Goal: Navigation & Orientation: Find specific page/section

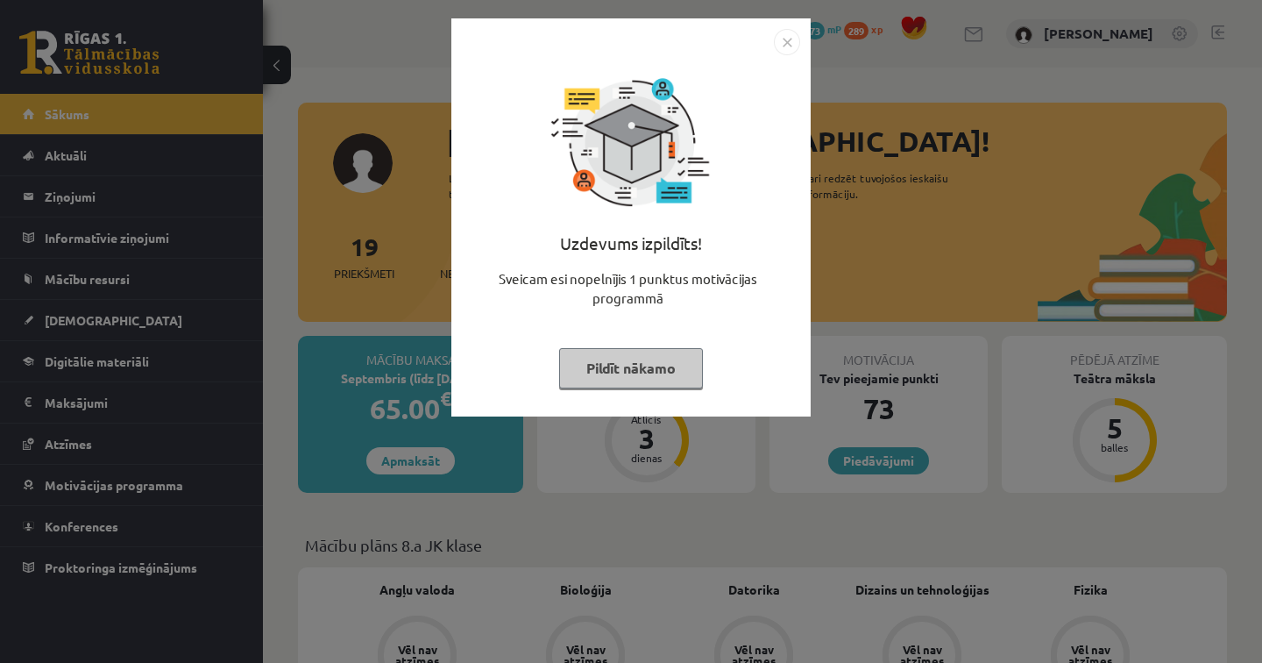
click at [786, 45] on img "Close" at bounding box center [787, 42] width 26 height 26
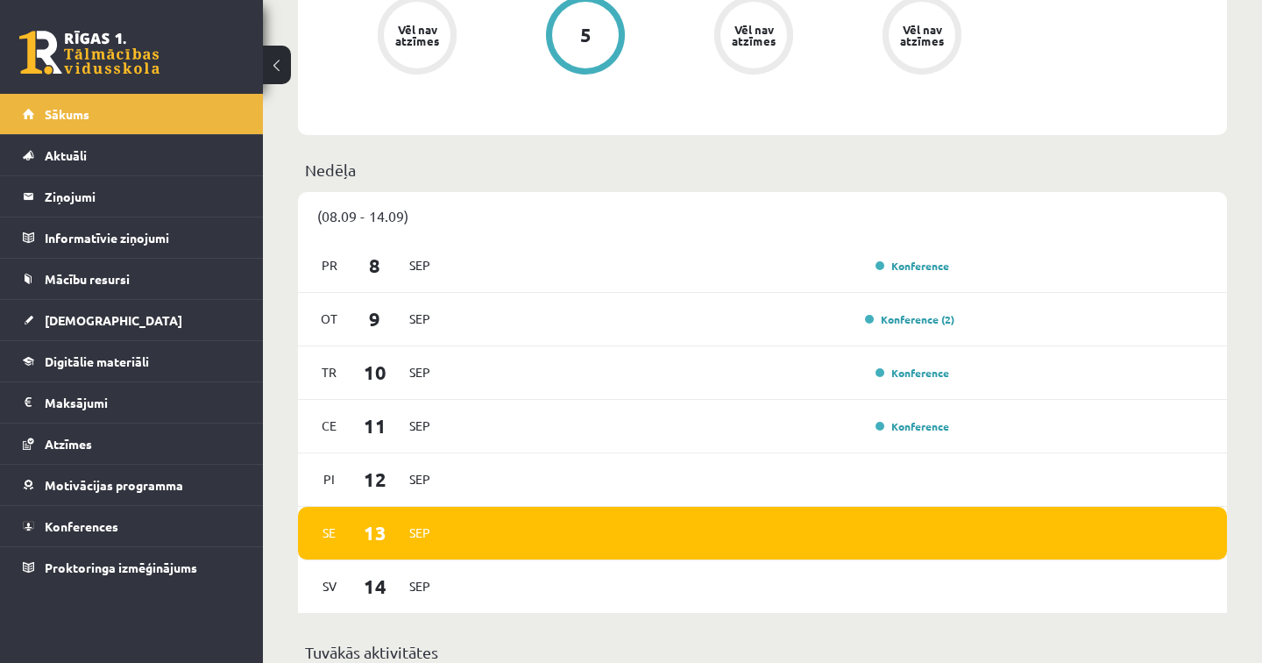
scroll to position [1094, 0]
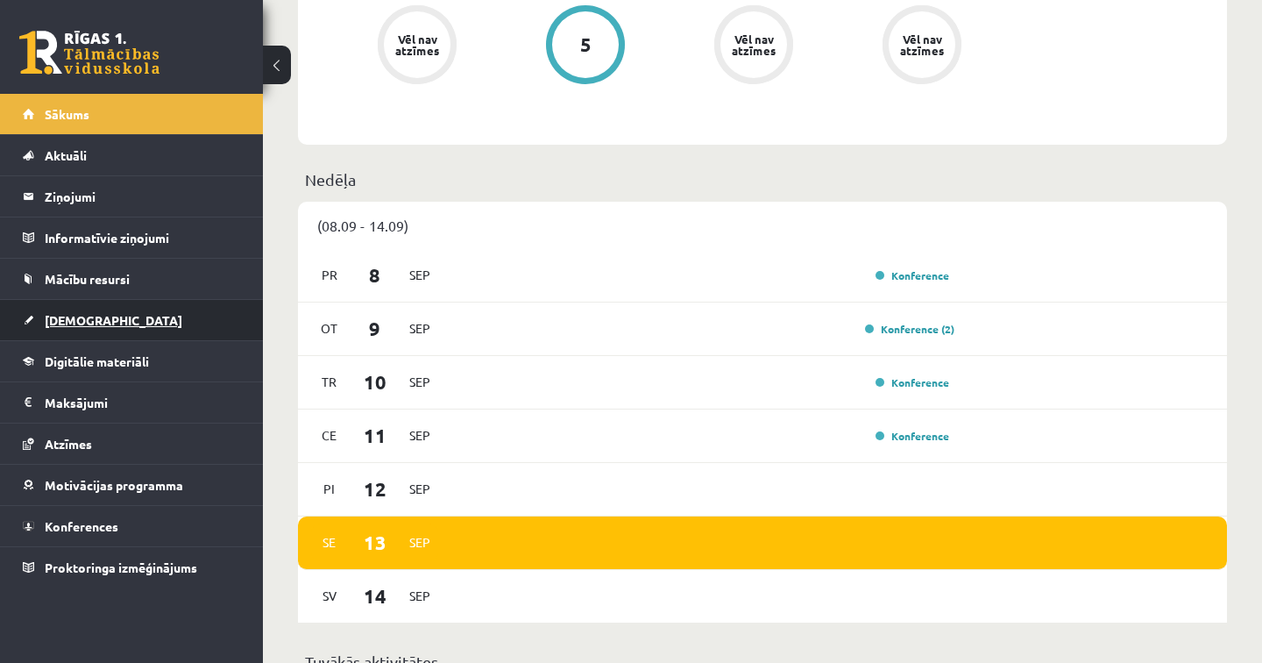
click at [79, 319] on span "[DEMOGRAPHIC_DATA]" at bounding box center [114, 320] width 138 height 16
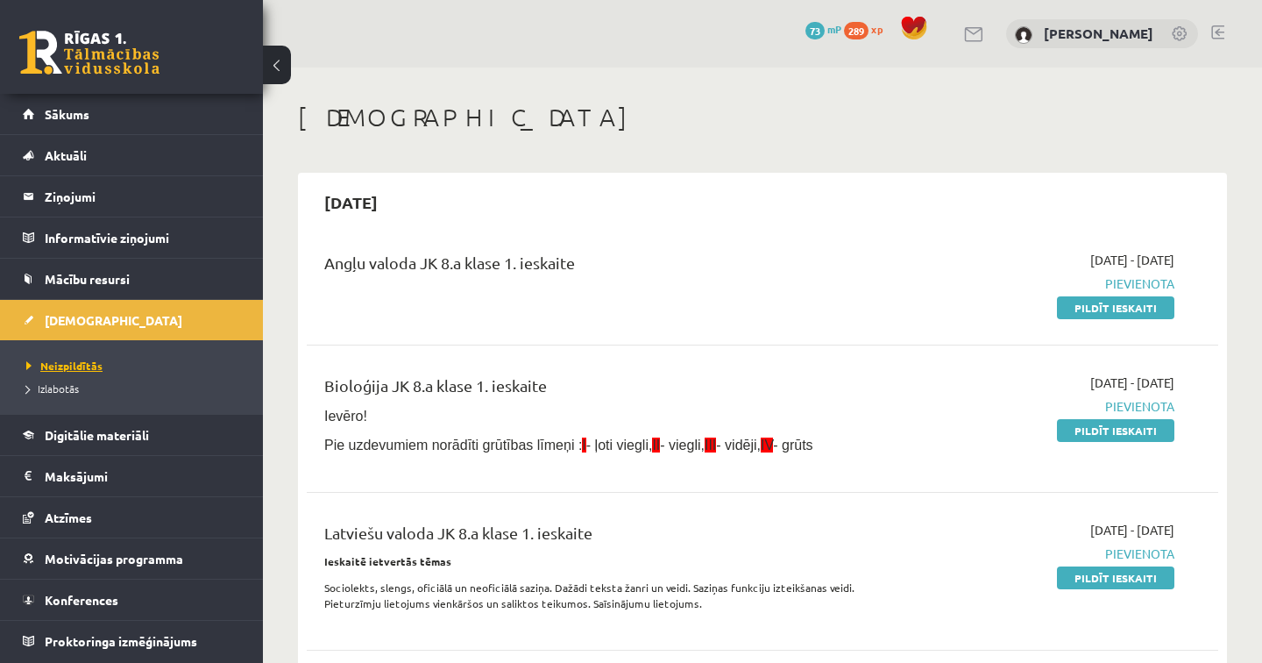
click at [69, 366] on span "Neizpildītās" at bounding box center [64, 366] width 76 height 14
click at [68, 390] on span "Izlabotās" at bounding box center [52, 388] width 53 height 14
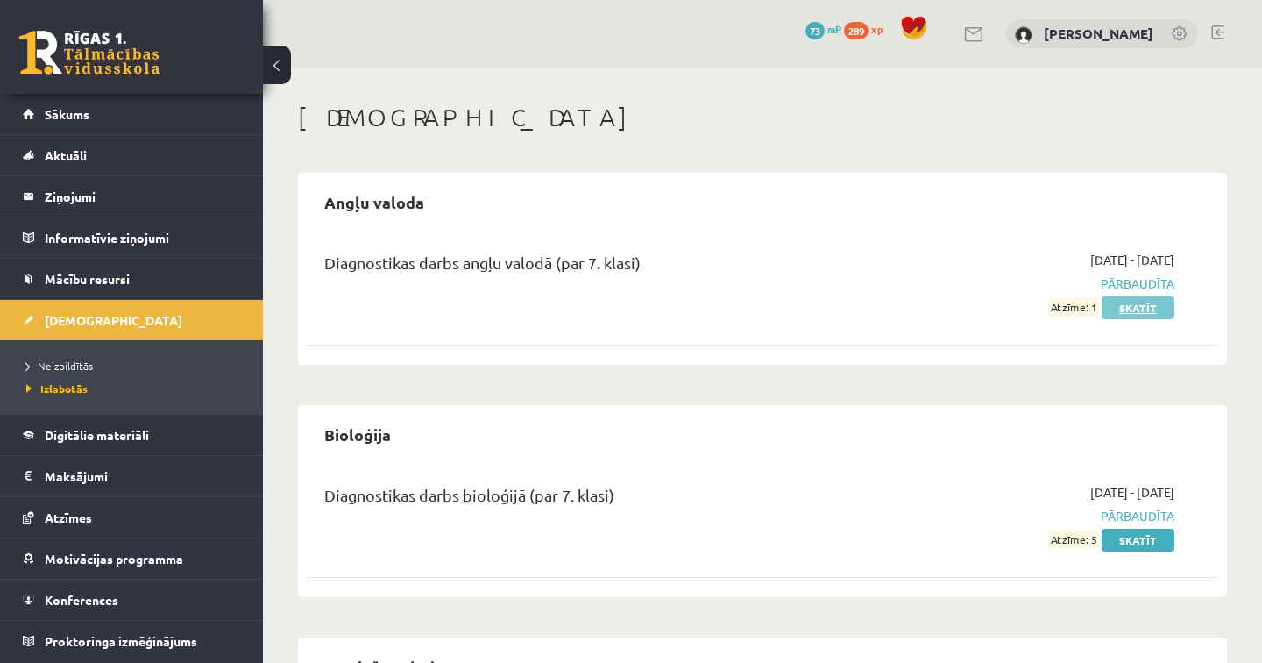
click at [1129, 302] on link "Skatīt" at bounding box center [1138, 307] width 73 height 23
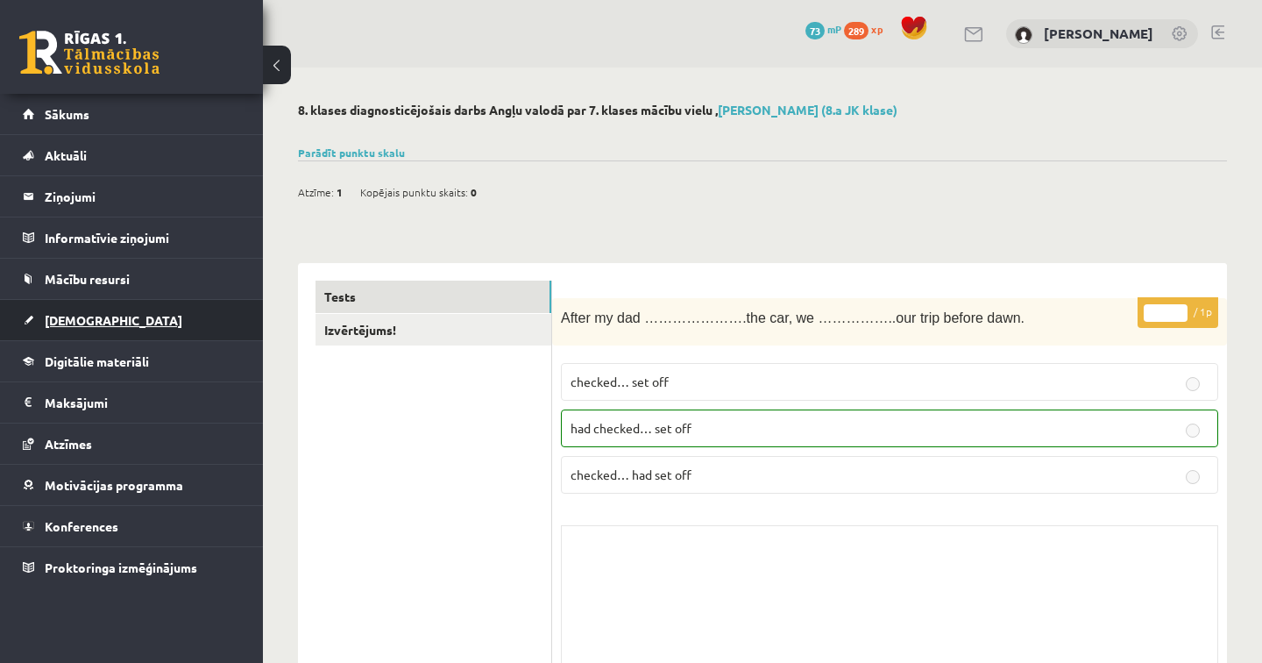
click at [80, 316] on span "[DEMOGRAPHIC_DATA]" at bounding box center [114, 320] width 138 height 16
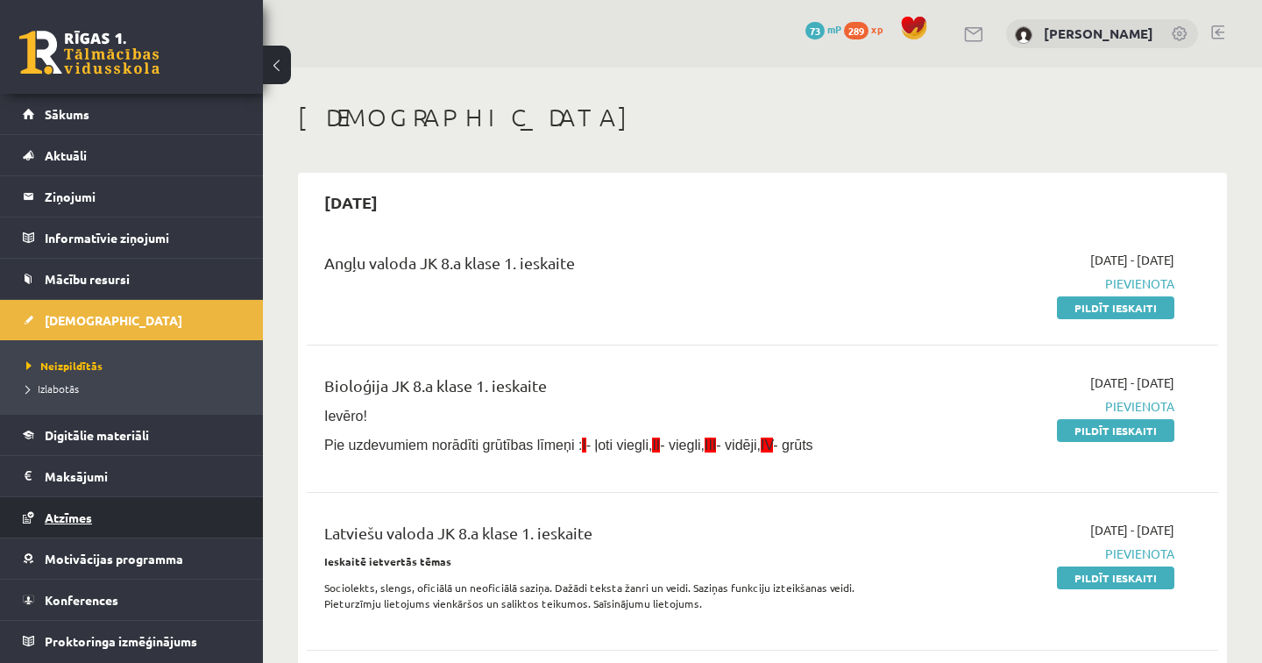
click at [78, 520] on span "Atzīmes" at bounding box center [68, 517] width 47 height 16
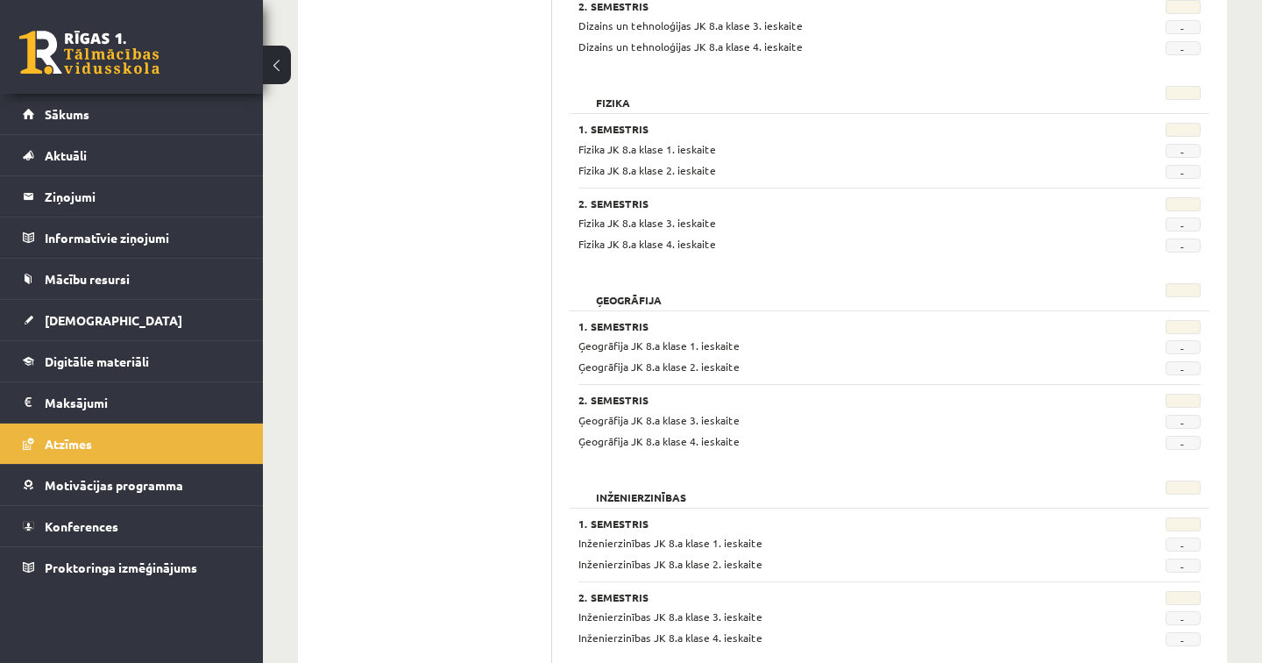
scroll to position [996, 0]
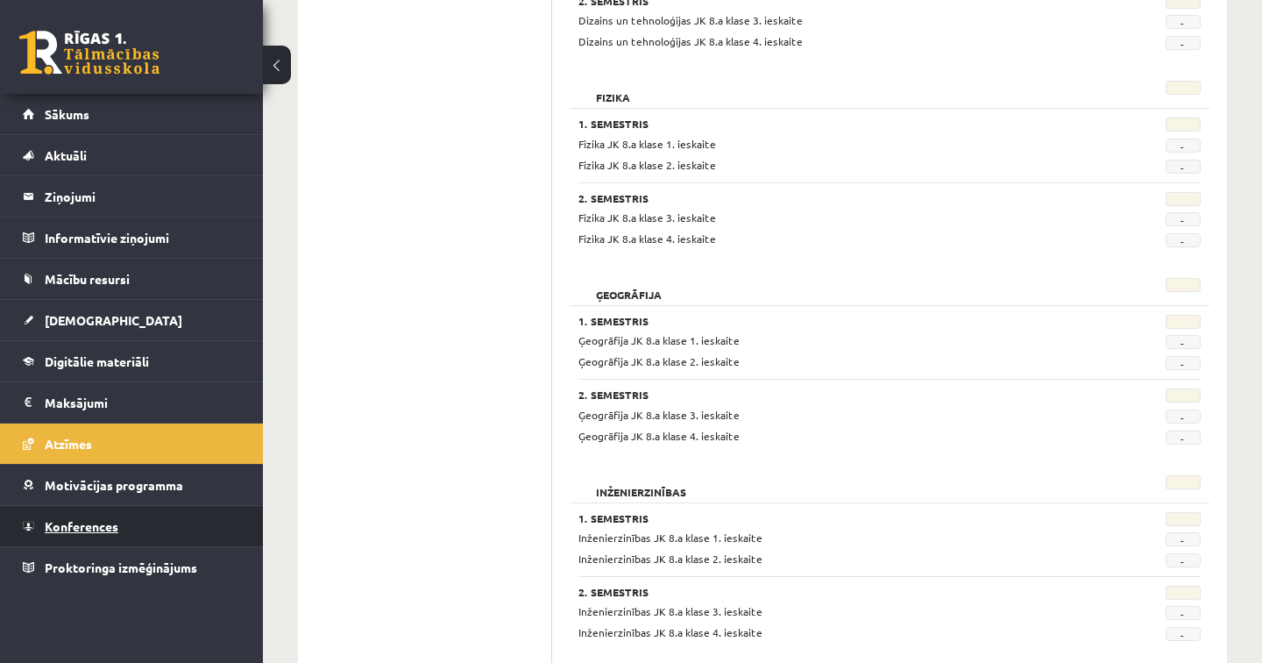
click at [83, 523] on span "Konferences" at bounding box center [82, 526] width 74 height 16
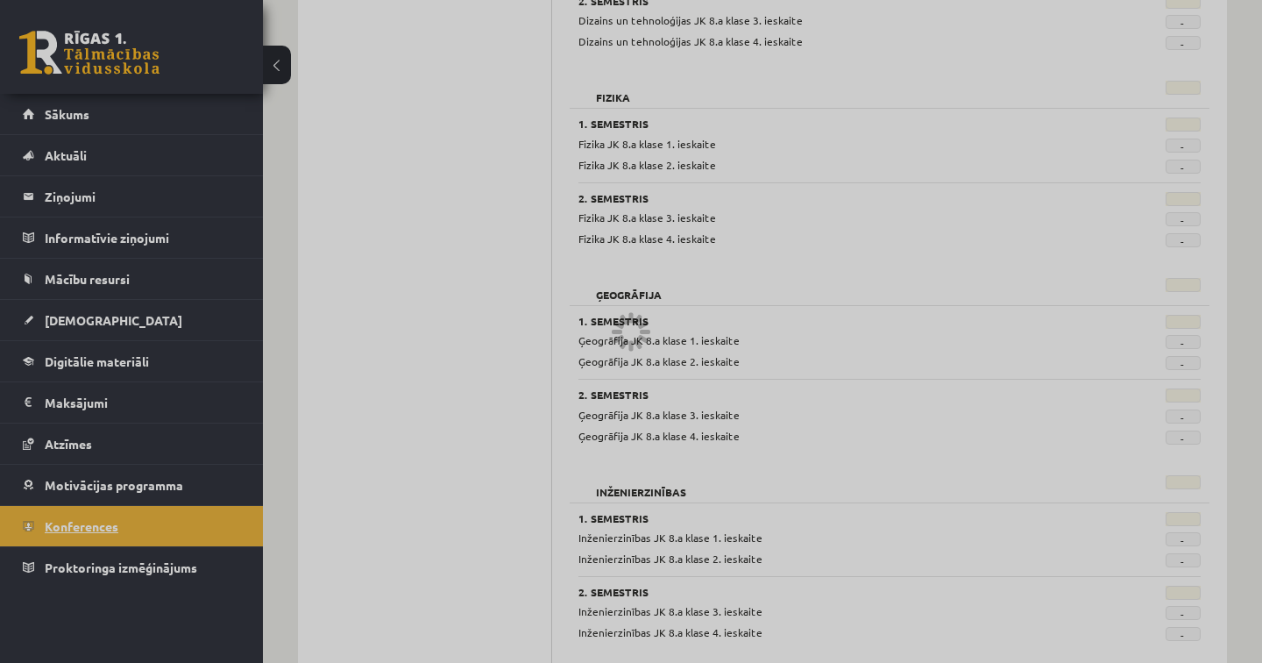
scroll to position [174, 0]
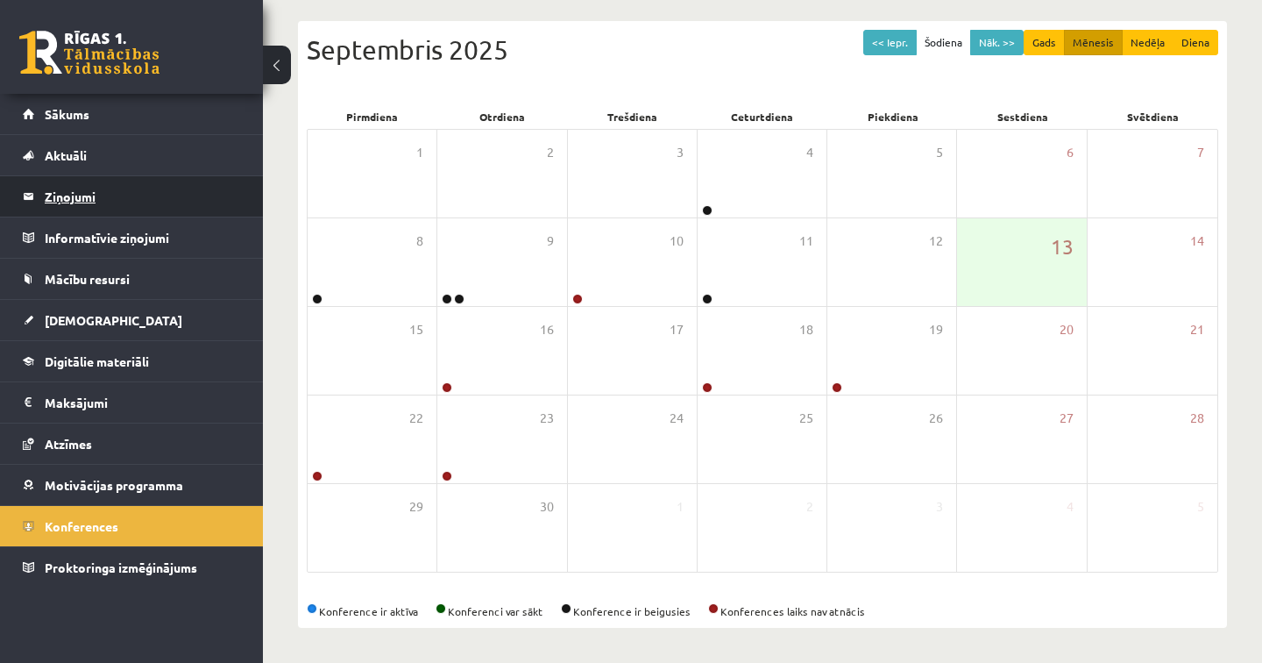
click at [181, 189] on legend "Ziņojumi 0" at bounding box center [143, 196] width 196 height 40
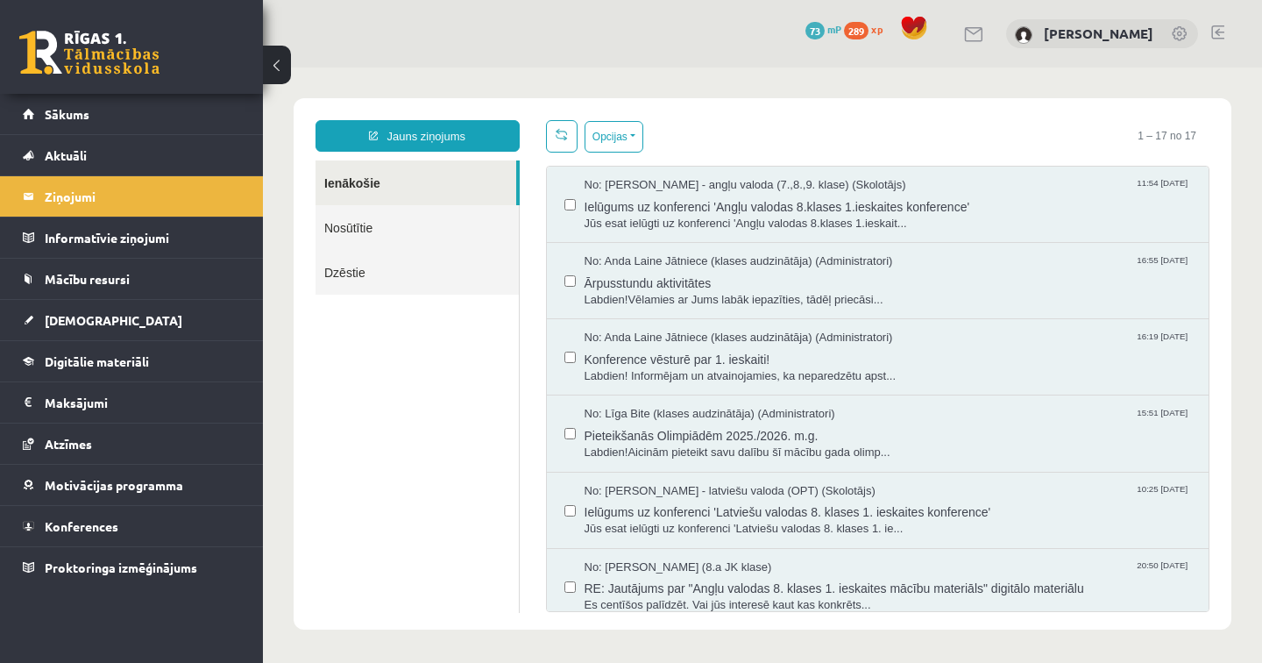
click at [352, 229] on link "Nosūtītie" at bounding box center [417, 227] width 203 height 45
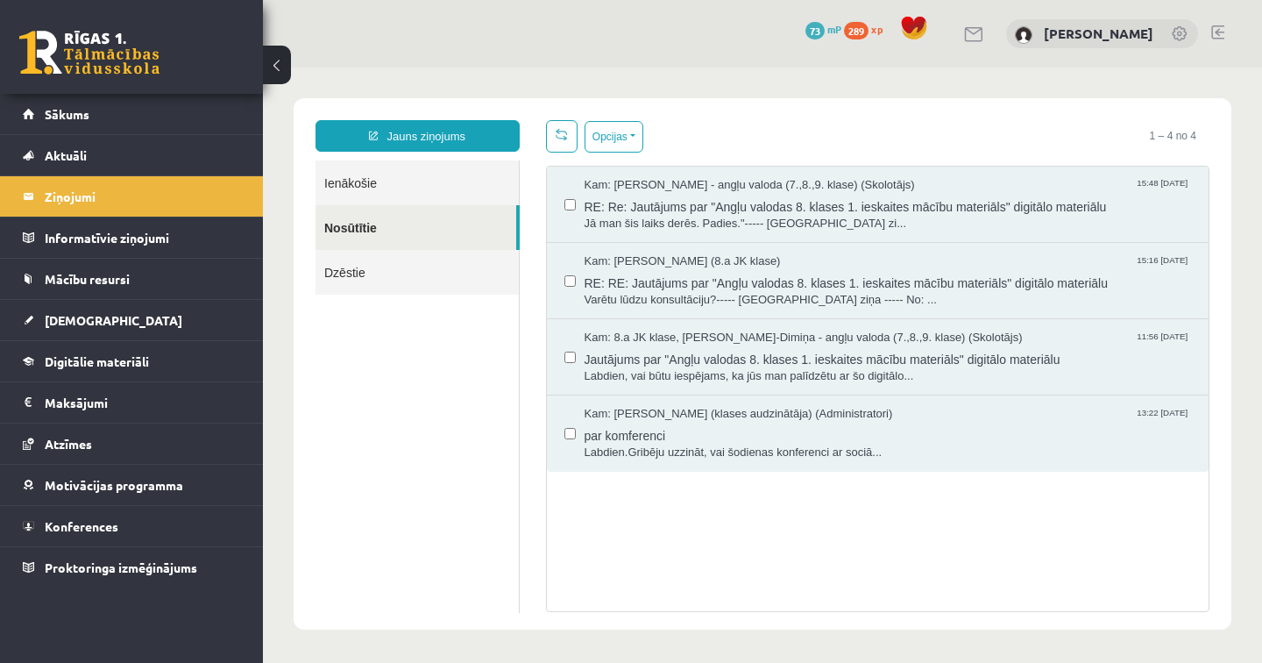
click at [349, 273] on link "Dzēstie" at bounding box center [417, 272] width 203 height 45
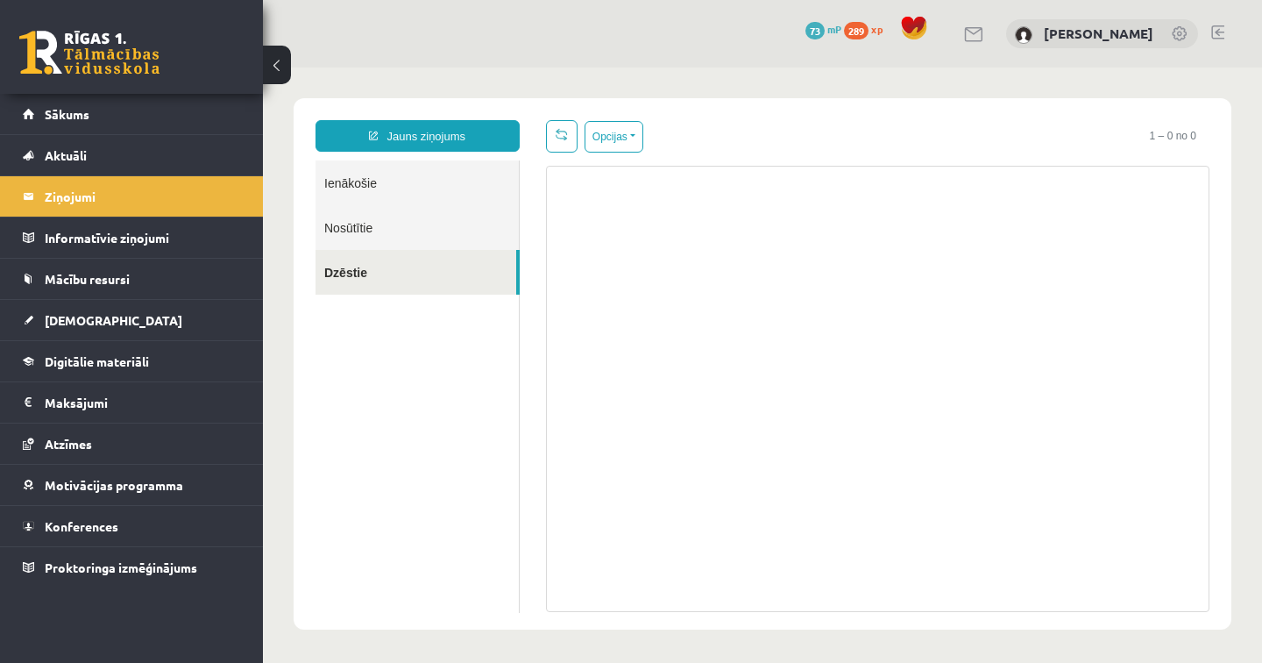
click at [373, 182] on link "Ienākošie" at bounding box center [417, 182] width 203 height 45
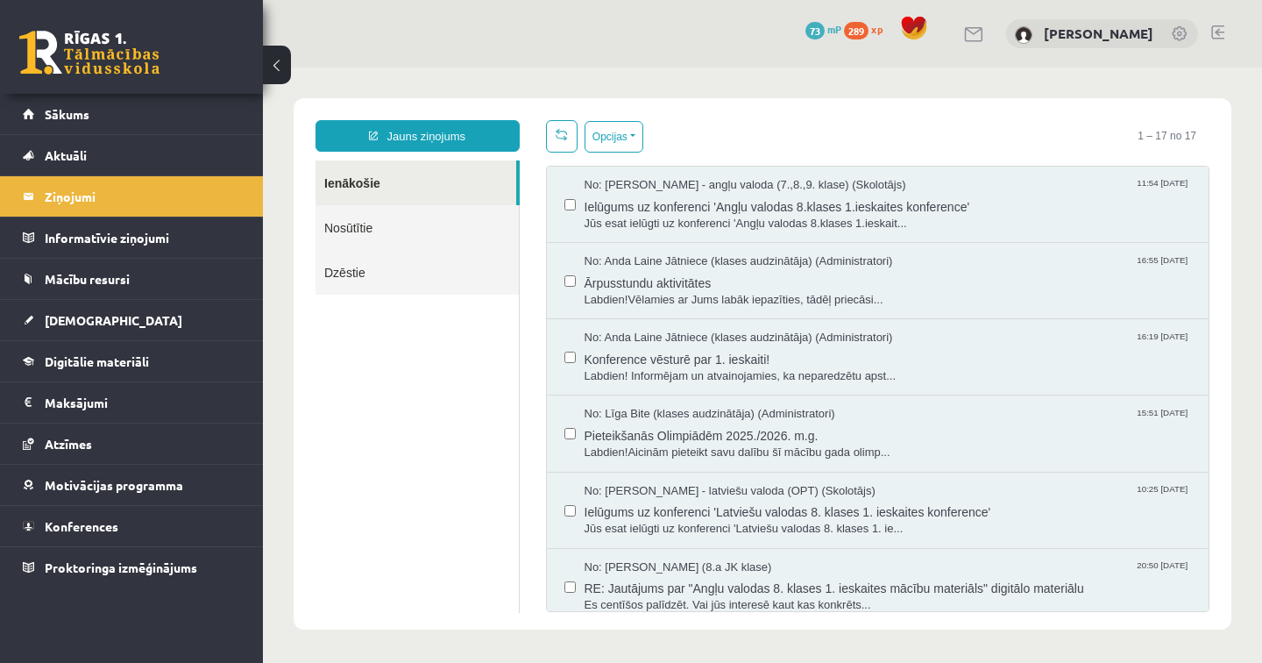
click at [373, 182] on link "Ienākošie" at bounding box center [416, 182] width 201 height 45
click at [68, 524] on span "Konferences" at bounding box center [82, 526] width 74 height 16
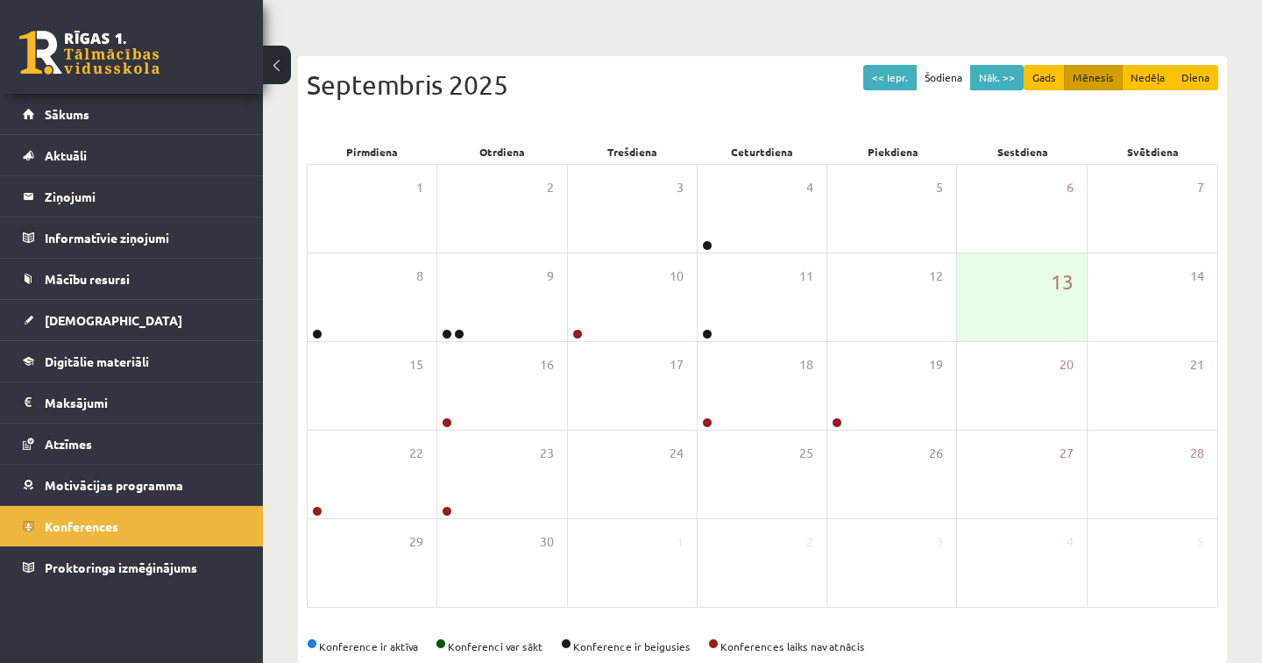
scroll to position [174, 0]
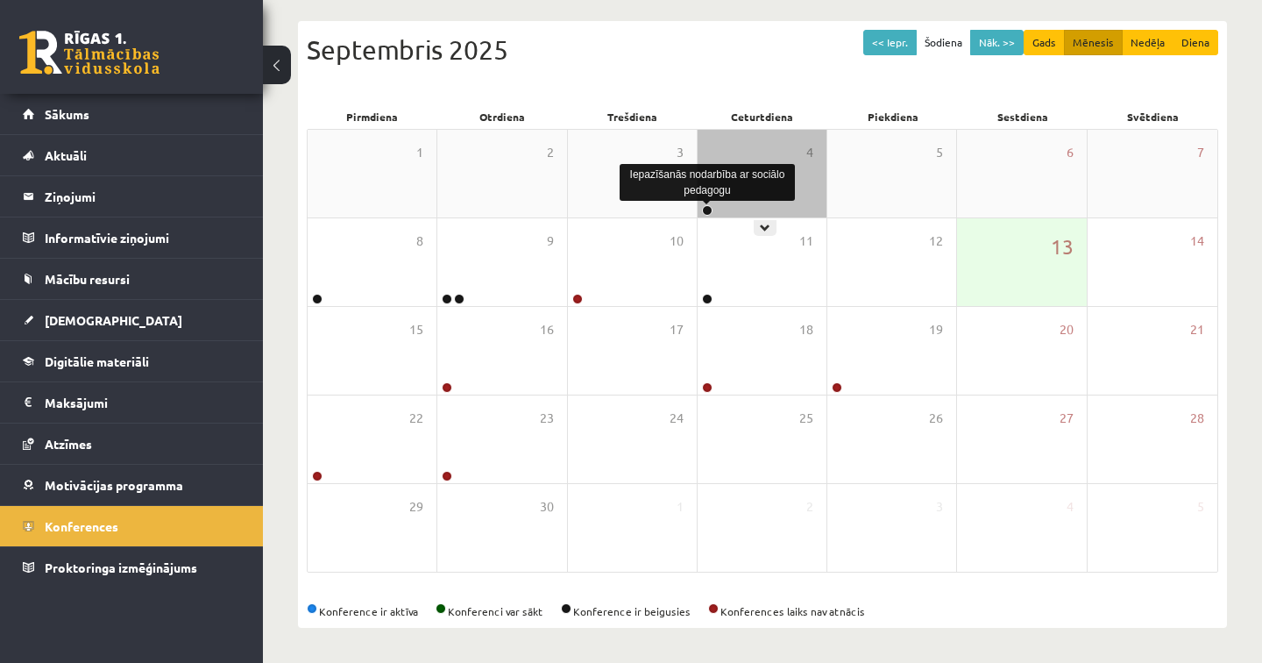
click at [705, 209] on link at bounding box center [707, 210] width 11 height 11
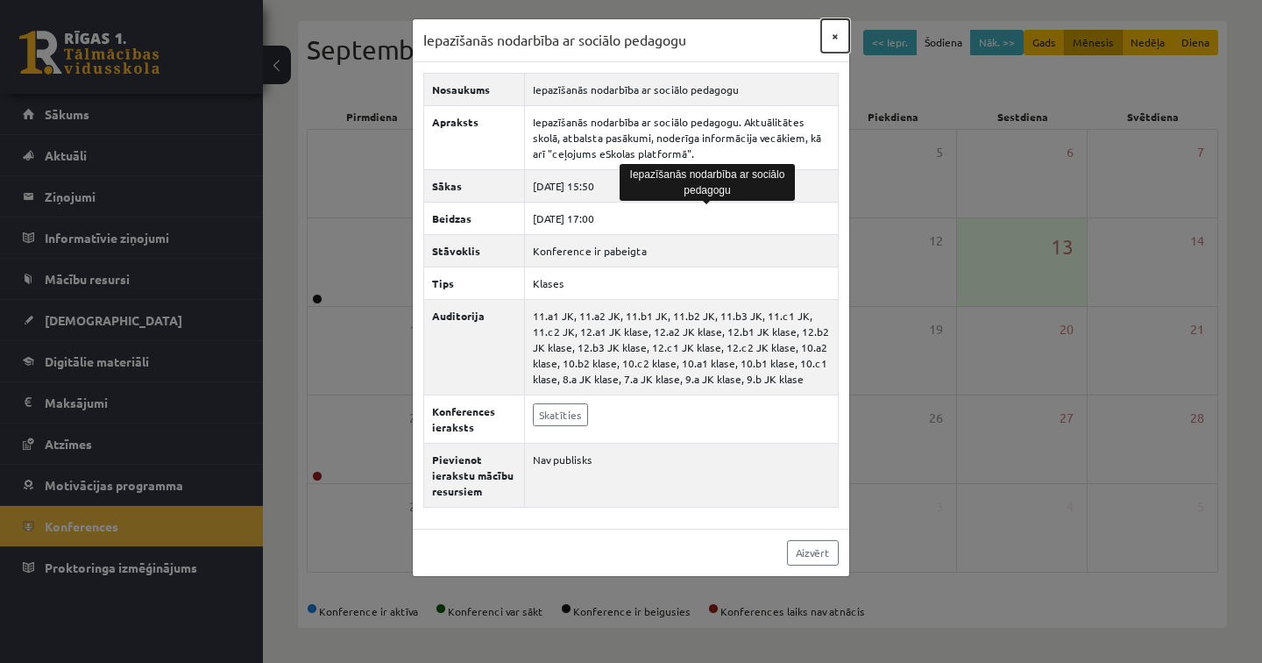
click at [838, 32] on button "×" at bounding box center [835, 35] width 28 height 33
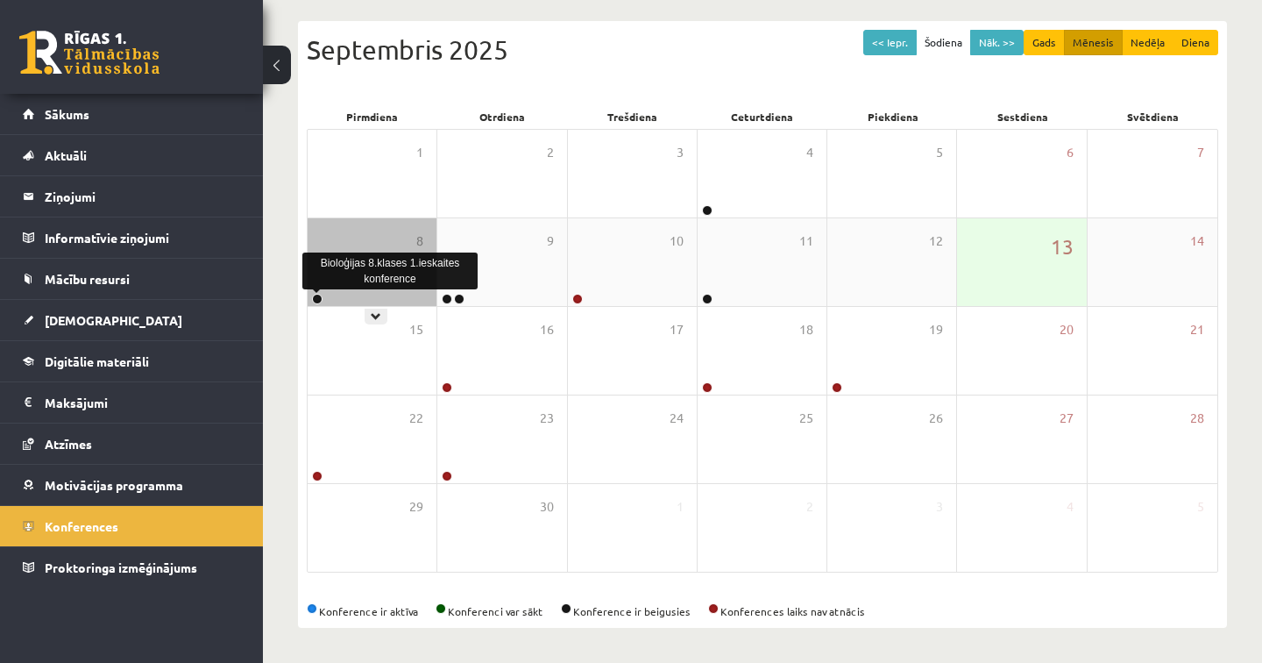
click at [314, 296] on link at bounding box center [317, 299] width 11 height 11
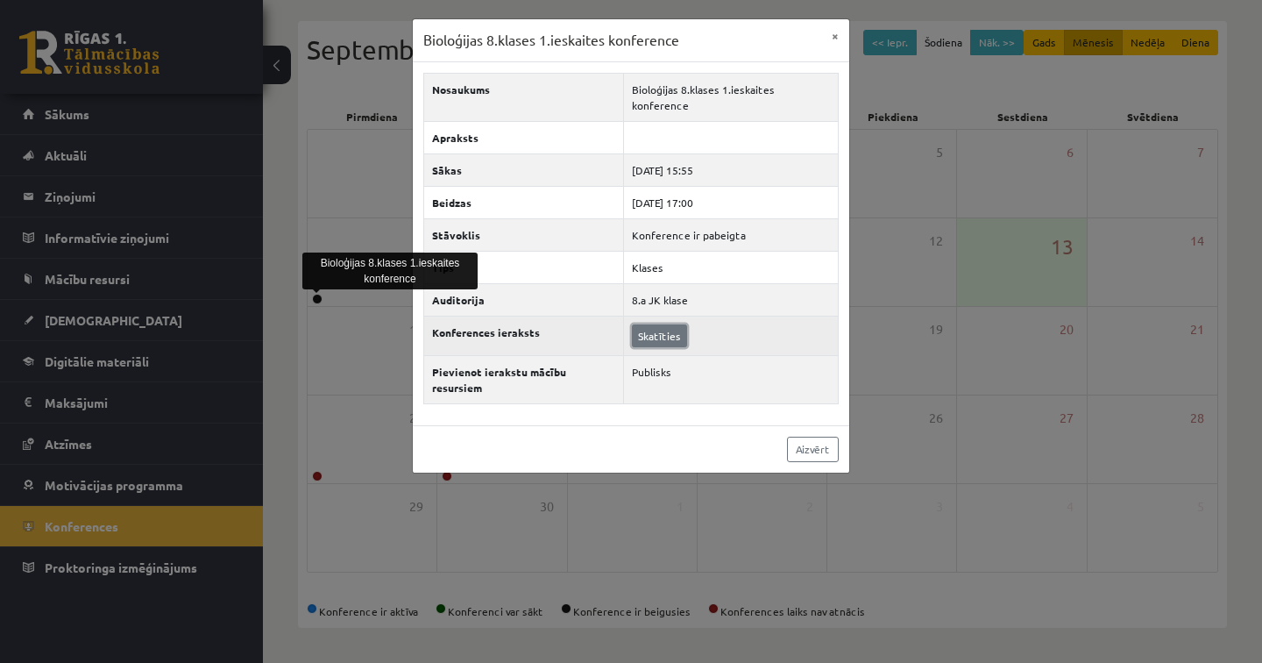
click at [661, 324] on link "Skatīties" at bounding box center [659, 335] width 55 height 23
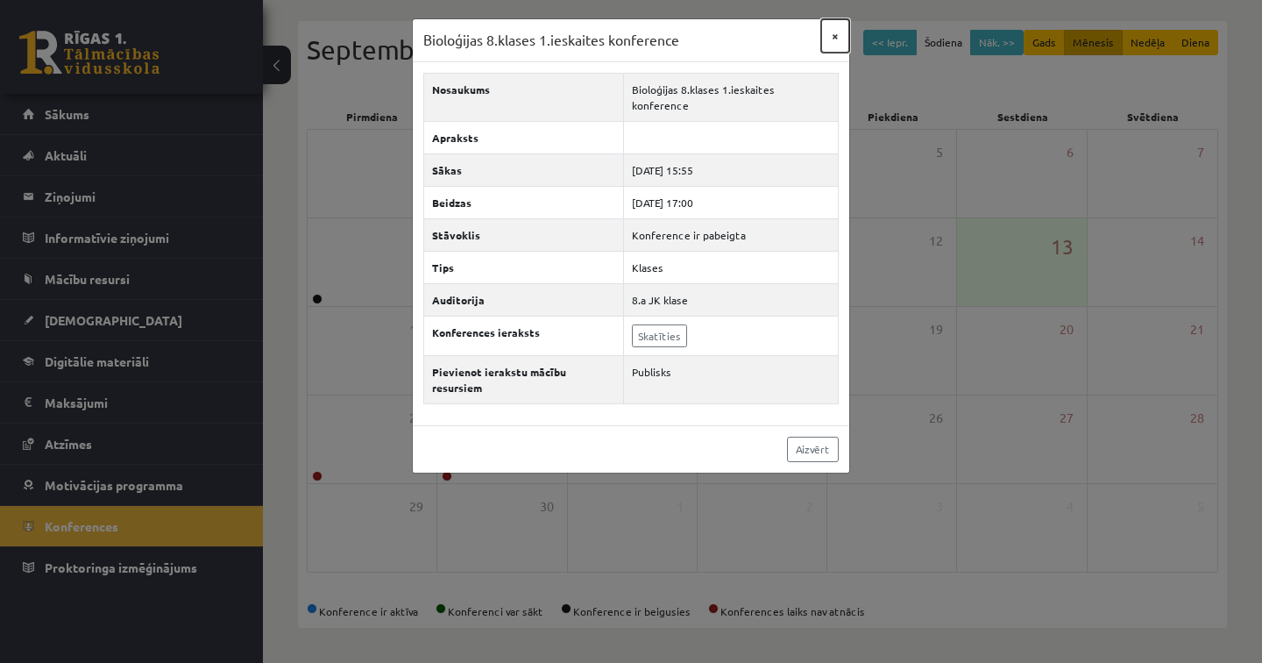
click at [835, 33] on button "×" at bounding box center [835, 35] width 28 height 33
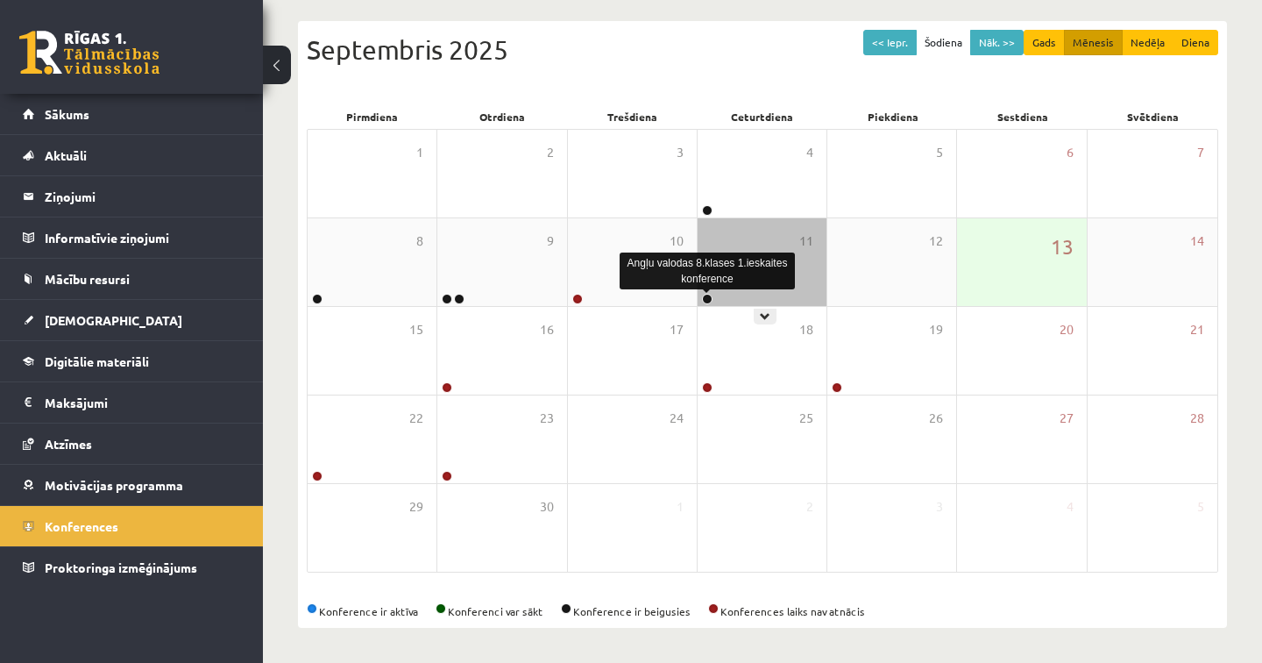
click at [703, 294] on link at bounding box center [707, 299] width 11 height 11
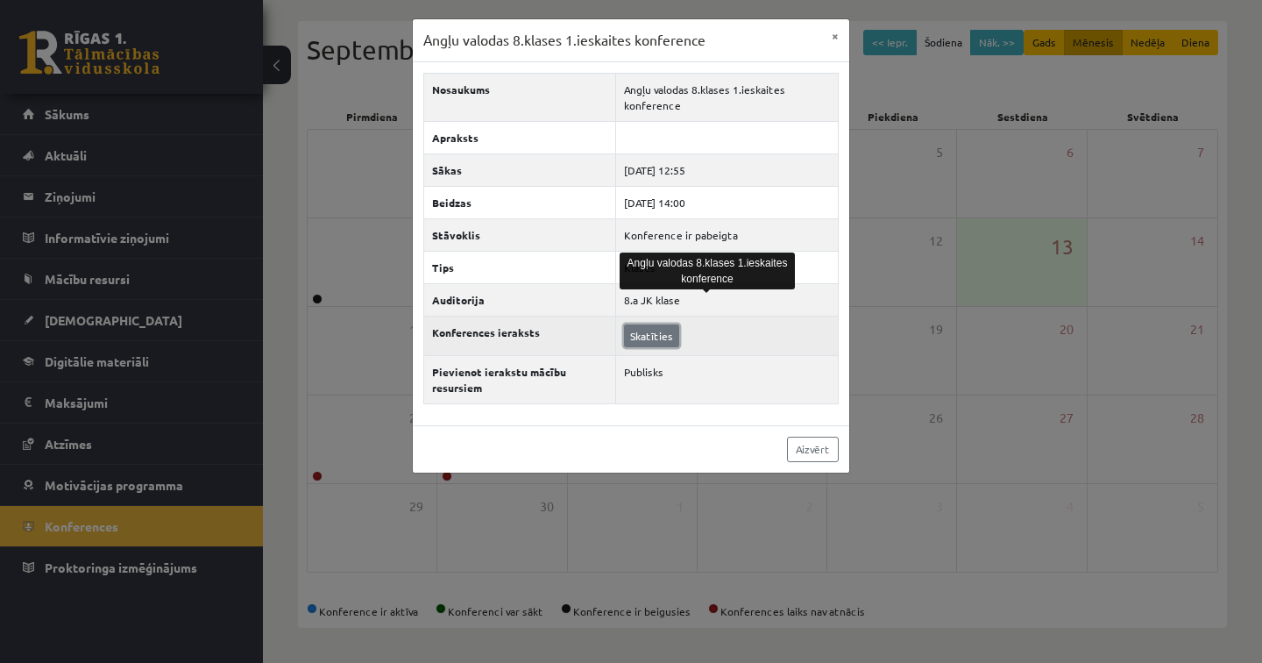
click at [653, 335] on link "Skatīties" at bounding box center [651, 335] width 55 height 23
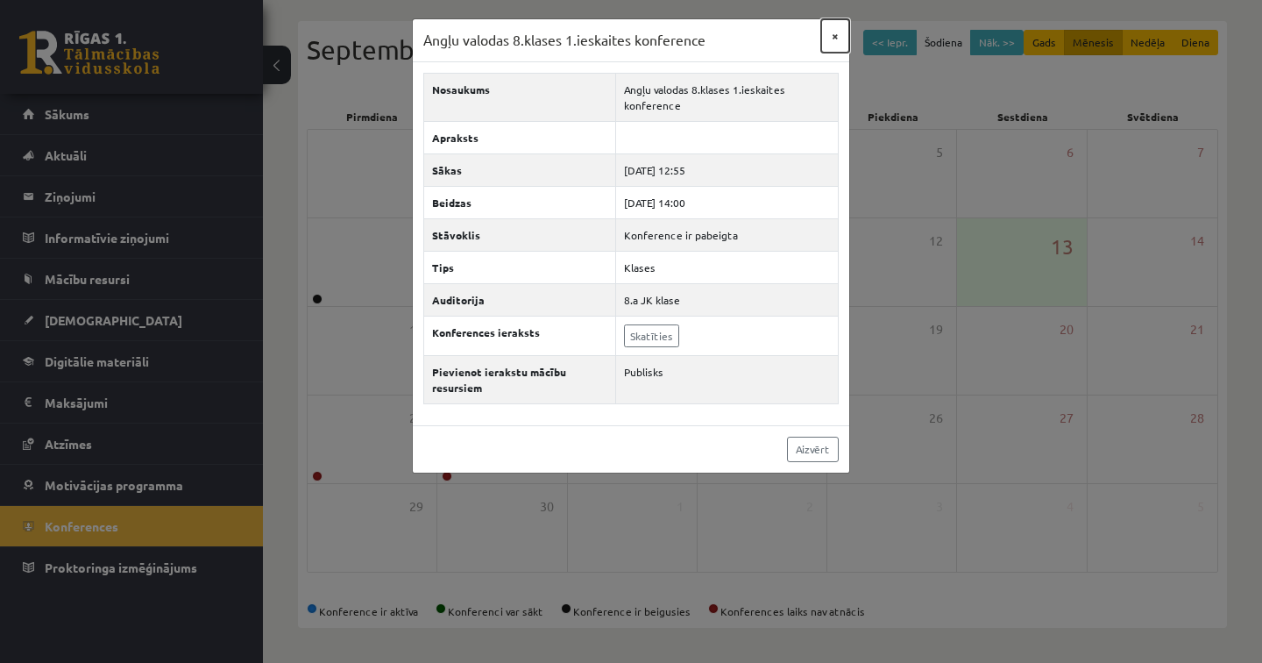
click at [835, 34] on button "×" at bounding box center [835, 35] width 28 height 33
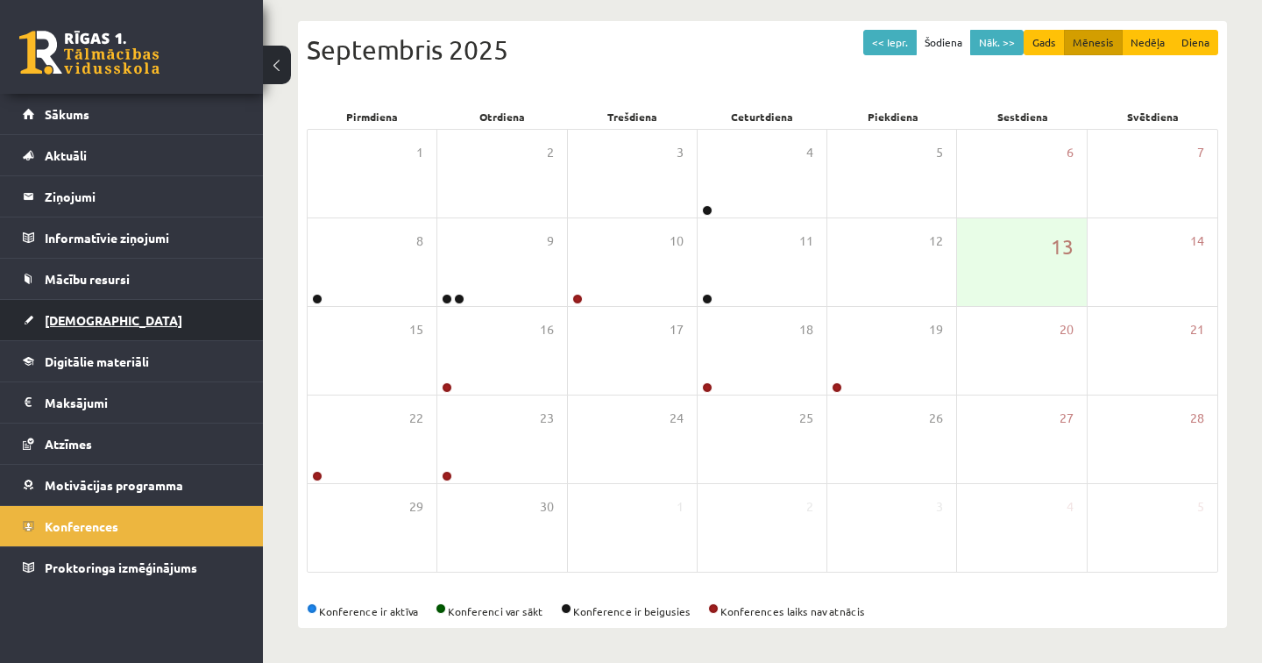
click at [72, 321] on span "[DEMOGRAPHIC_DATA]" at bounding box center [114, 320] width 138 height 16
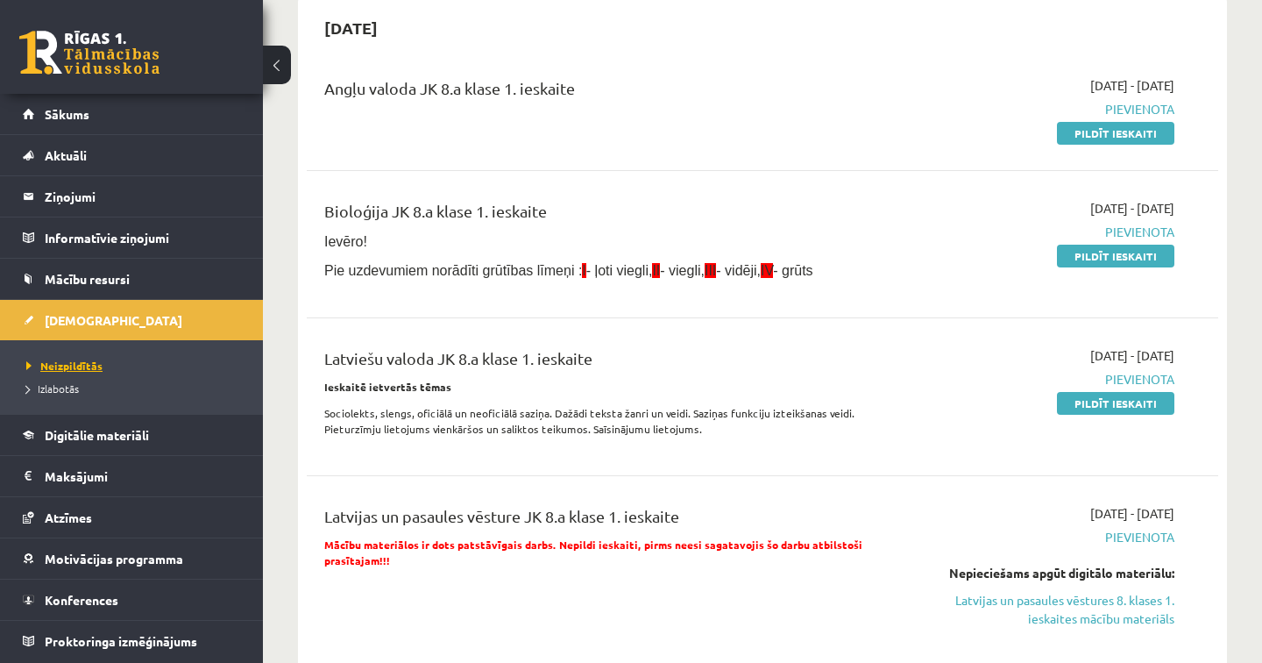
click at [68, 369] on span "Neizpildītās" at bounding box center [64, 366] width 76 height 14
click at [122, 433] on span "Digitālie materiāli" at bounding box center [97, 435] width 104 height 16
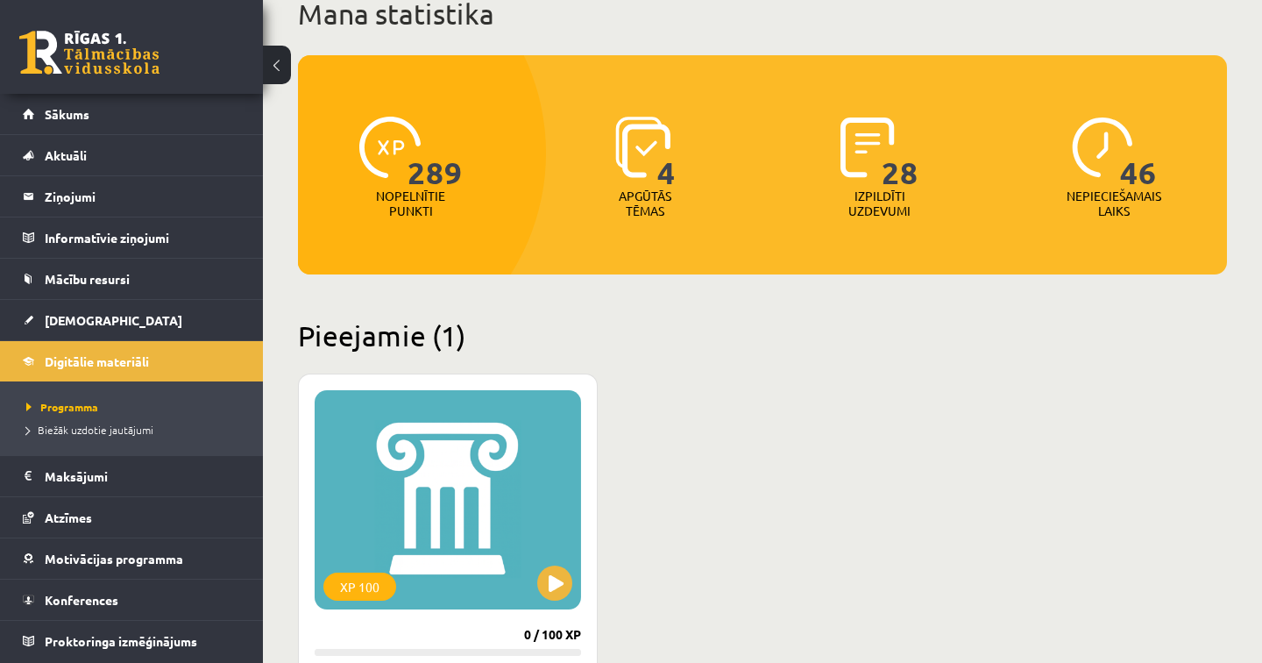
scroll to position [124, 0]
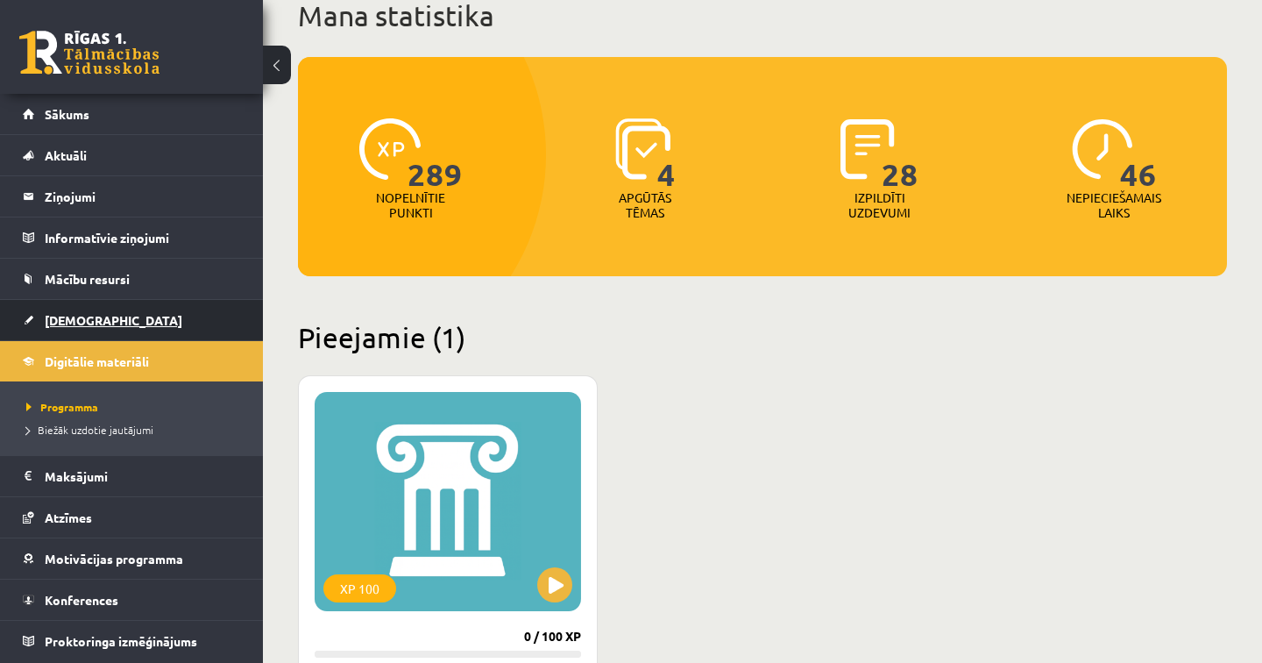
click at [83, 313] on span "[DEMOGRAPHIC_DATA]" at bounding box center [114, 320] width 138 height 16
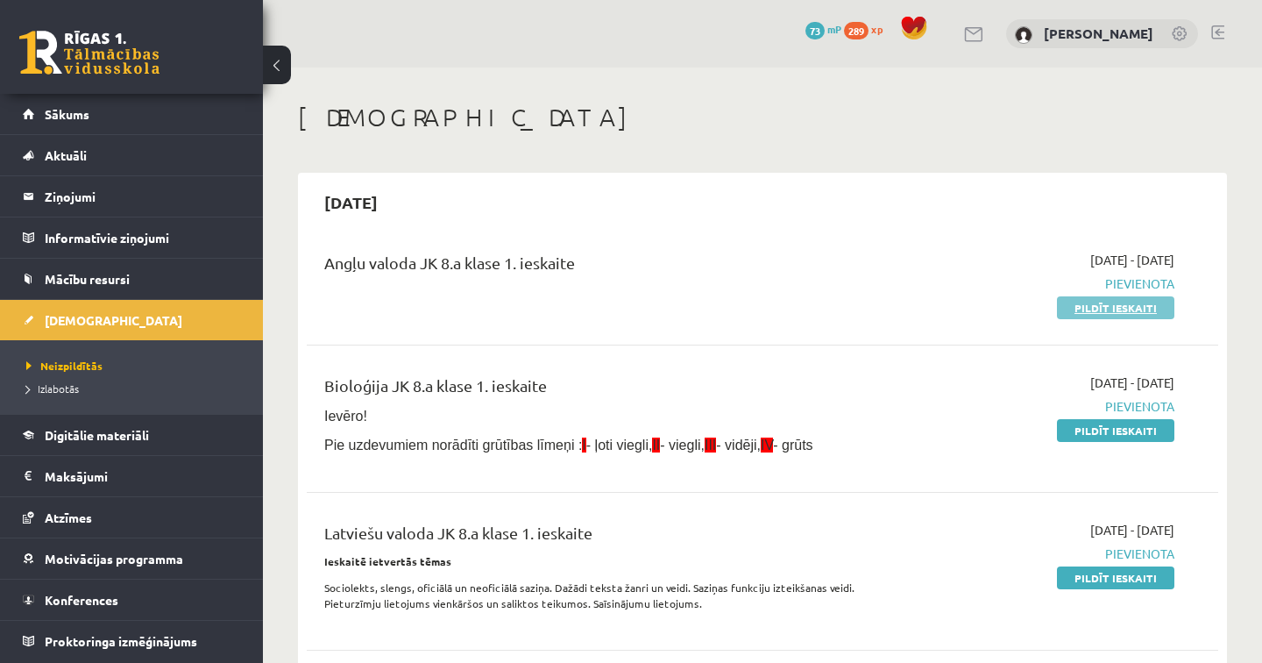
click at [1132, 309] on link "Pildīt ieskaiti" at bounding box center [1115, 307] width 117 height 23
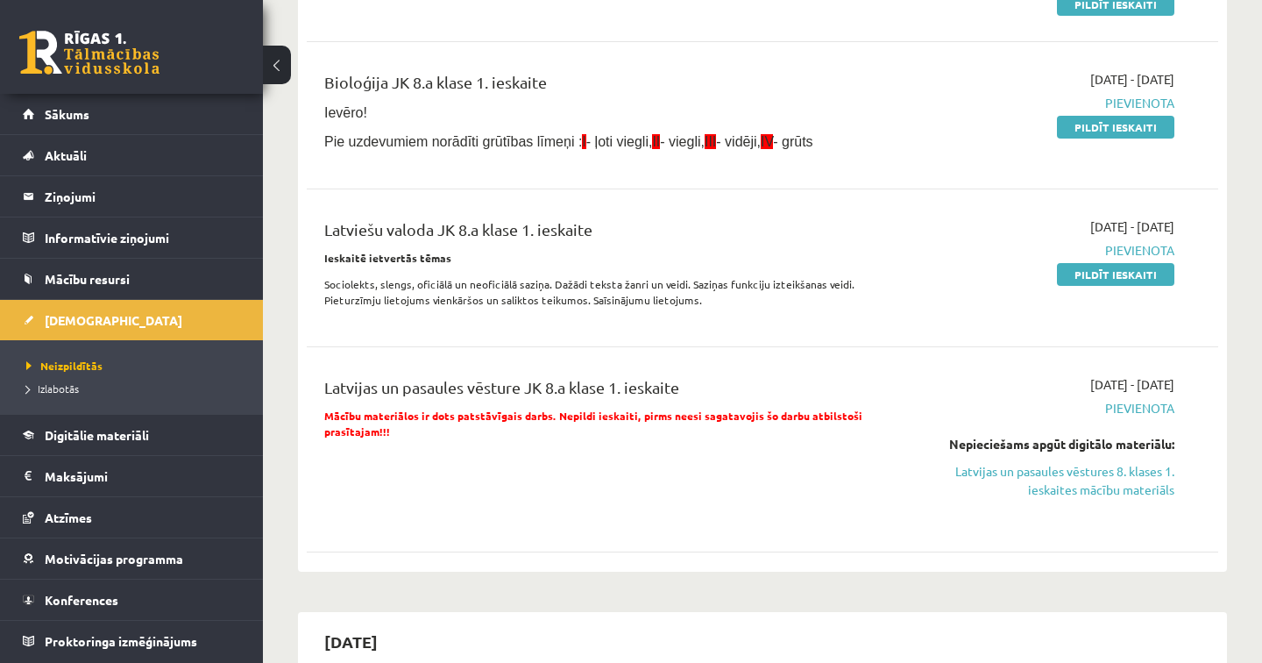
scroll to position [302, 0]
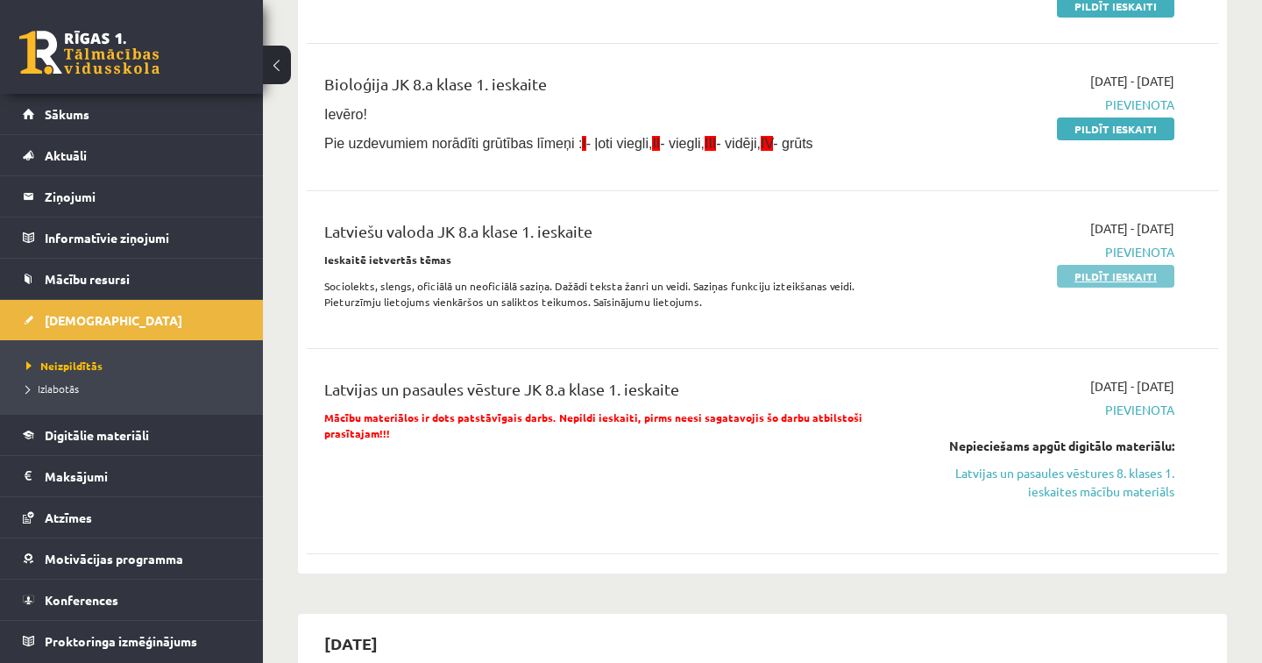
click at [1140, 274] on link "Pildīt ieskaiti" at bounding box center [1115, 276] width 117 height 23
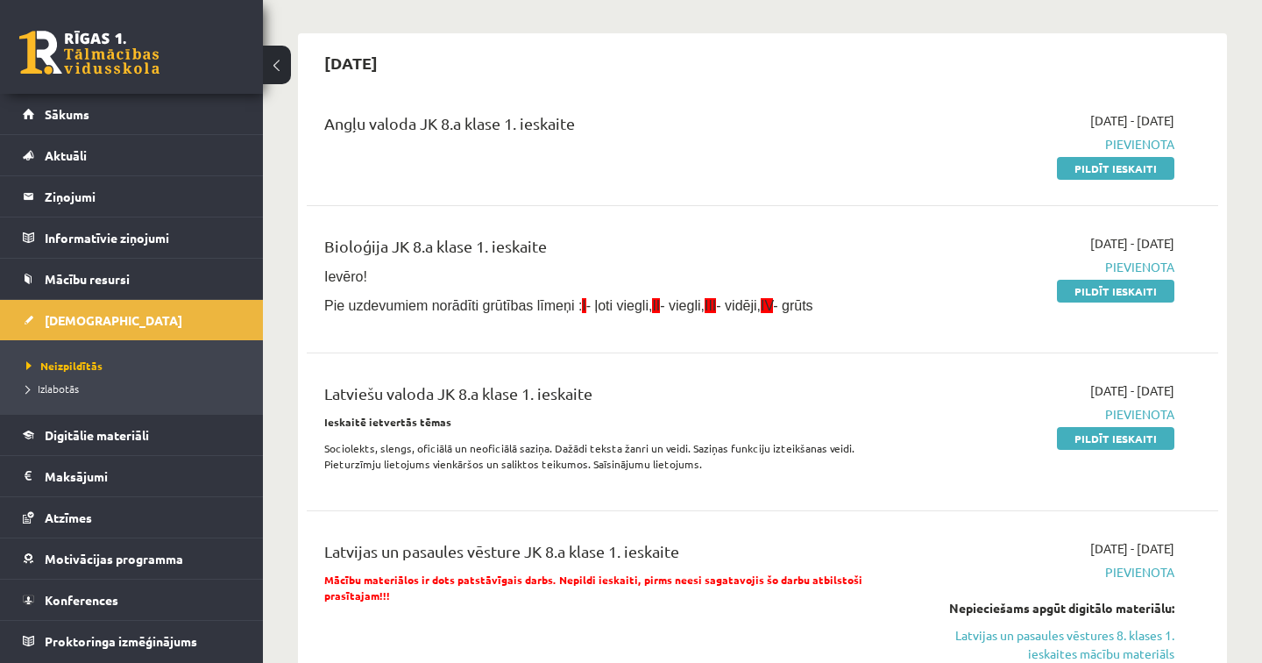
scroll to position [0, 0]
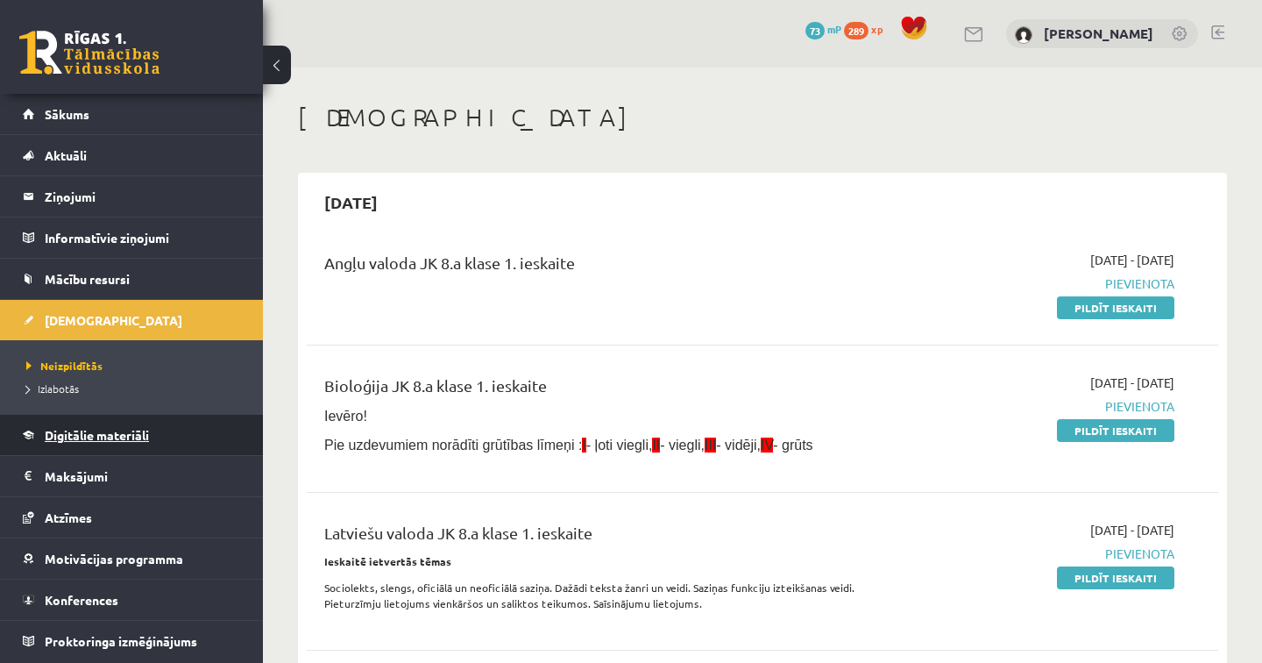
click at [115, 430] on span "Digitālie materiāli" at bounding box center [97, 435] width 104 height 16
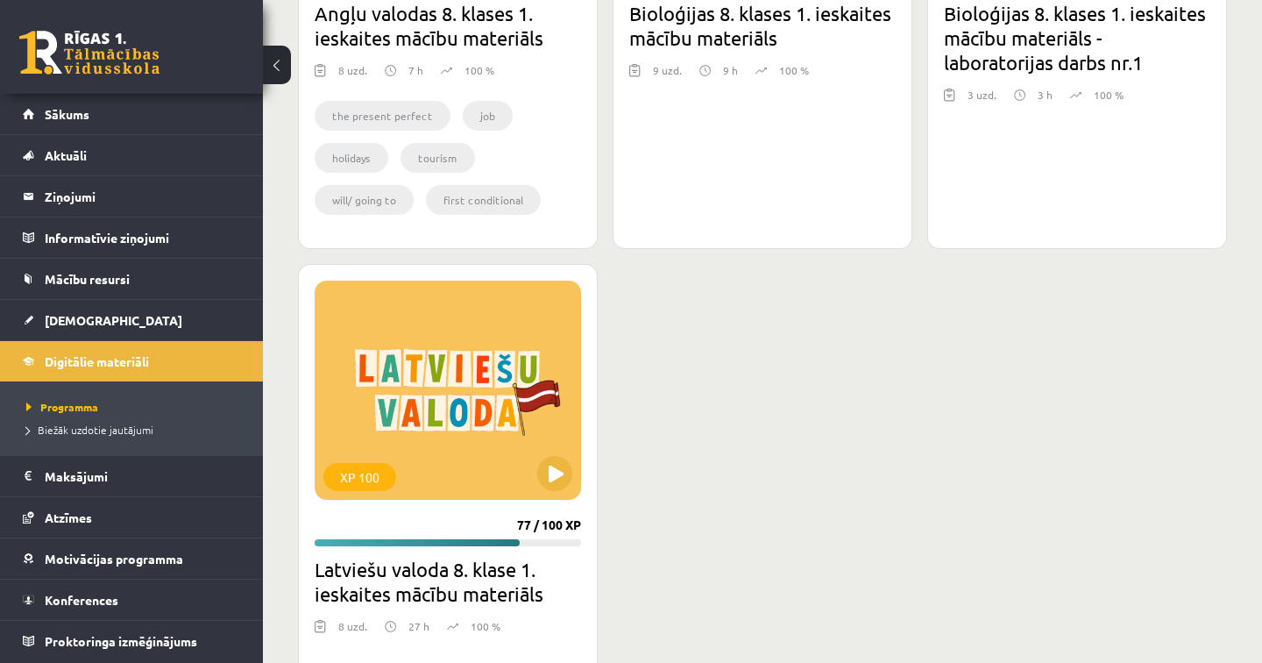
scroll to position [1388, 0]
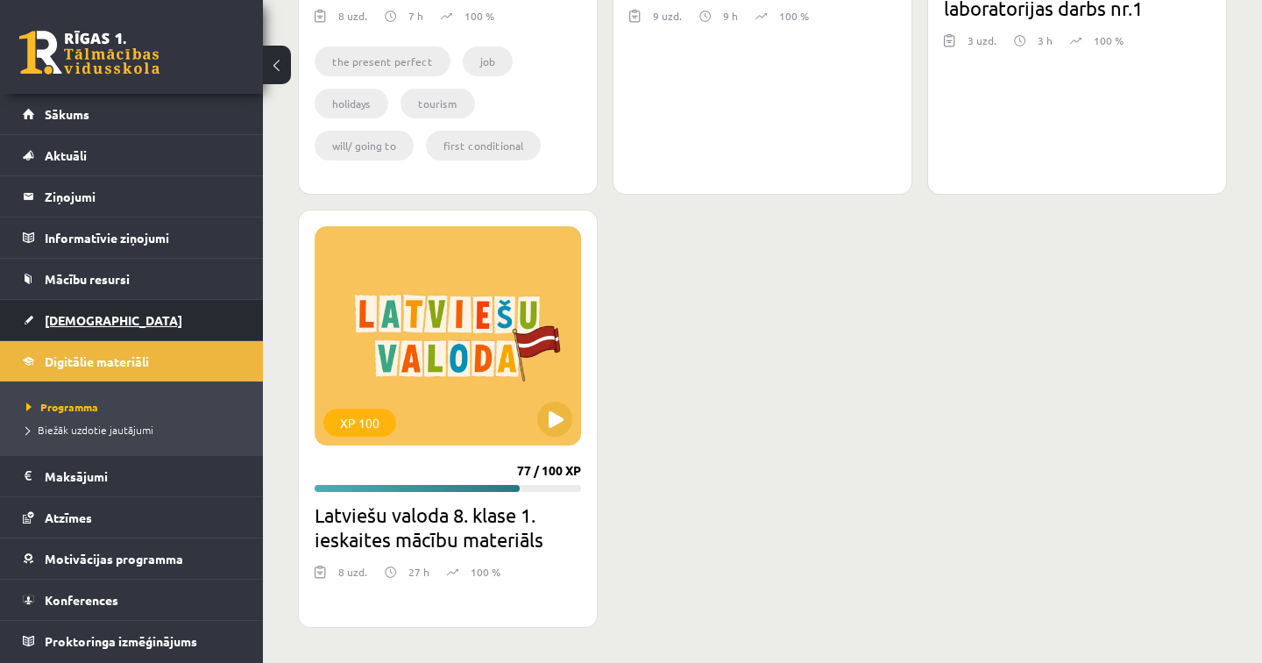
click at [82, 320] on span "[DEMOGRAPHIC_DATA]" at bounding box center [114, 320] width 138 height 16
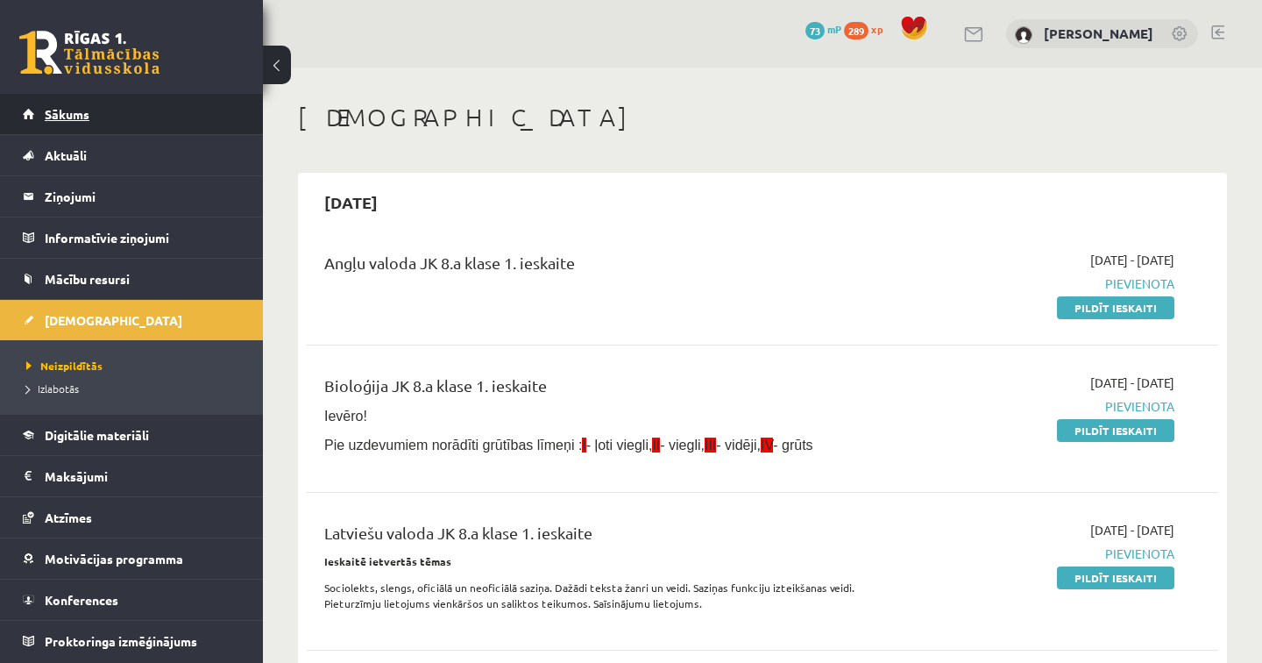
click at [73, 120] on span "Sākums" at bounding box center [67, 114] width 45 height 16
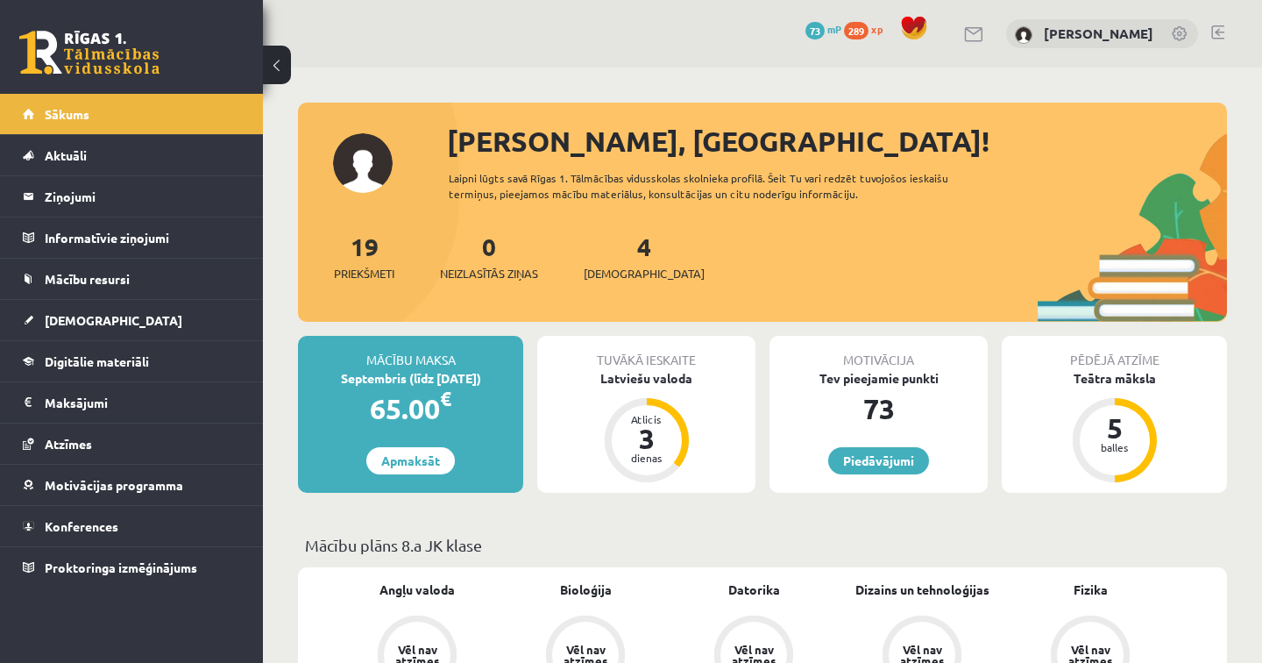
click at [275, 65] on button at bounding box center [277, 65] width 28 height 39
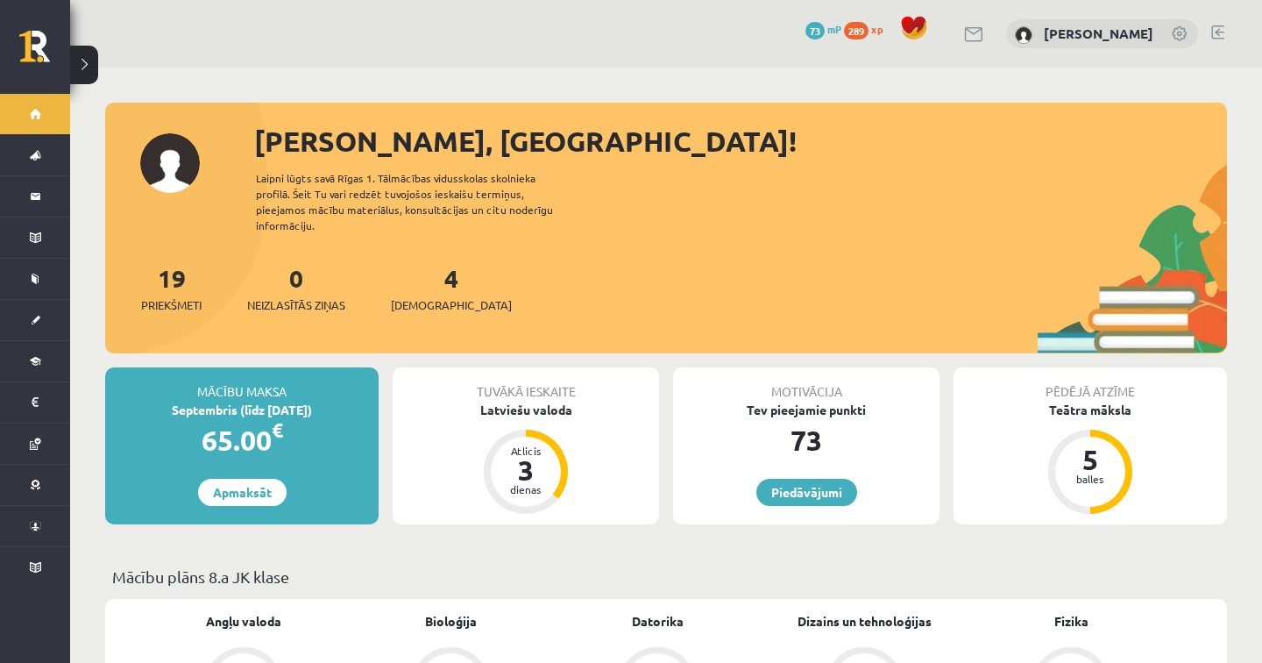
click at [90, 68] on button at bounding box center [84, 65] width 28 height 39
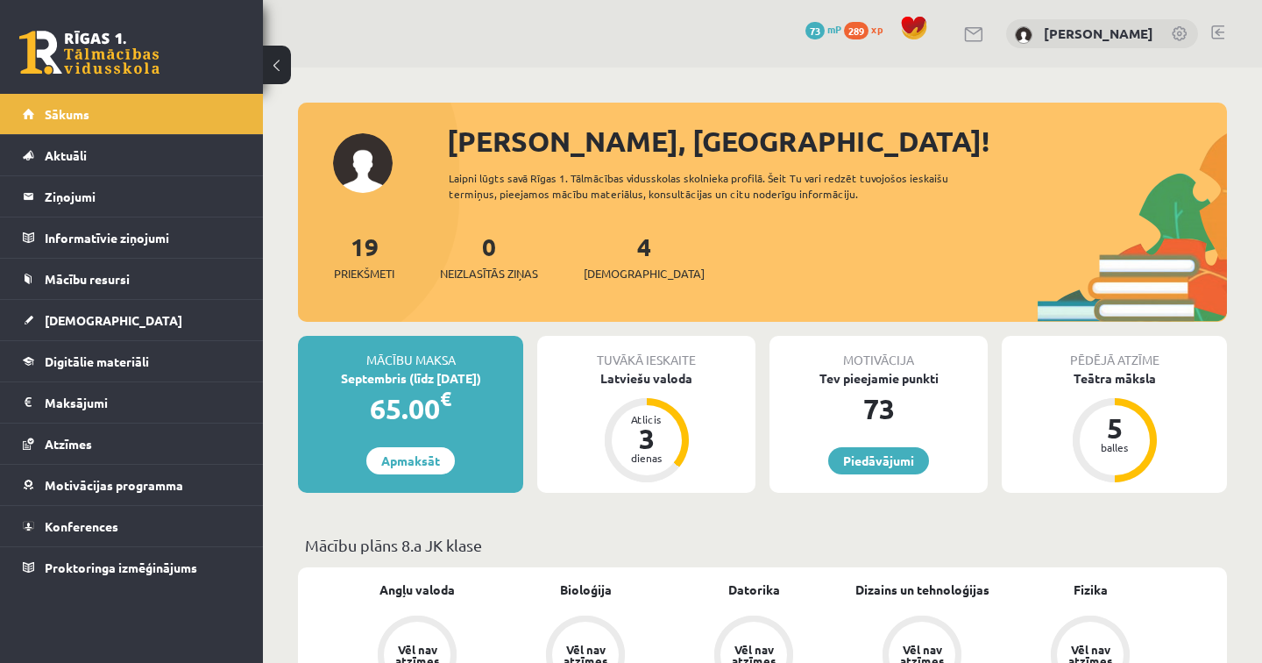
click at [869, 23] on span "289" at bounding box center [856, 31] width 25 height 18
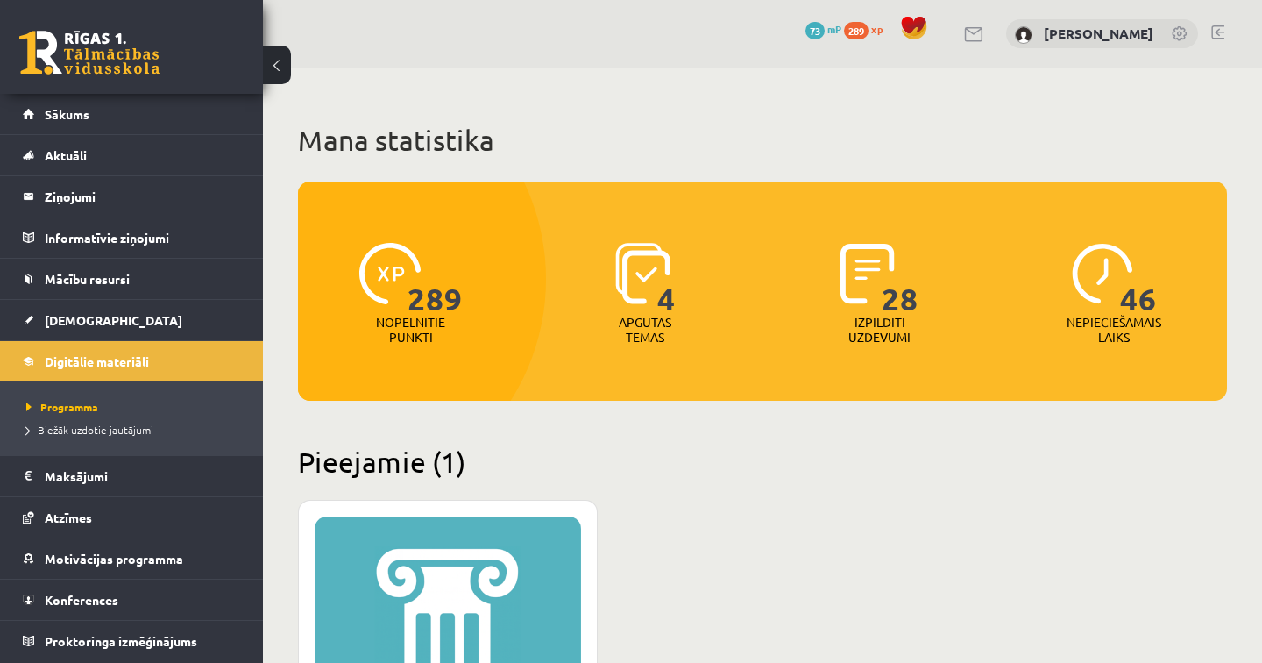
click at [825, 32] on span "73" at bounding box center [815, 31] width 19 height 18
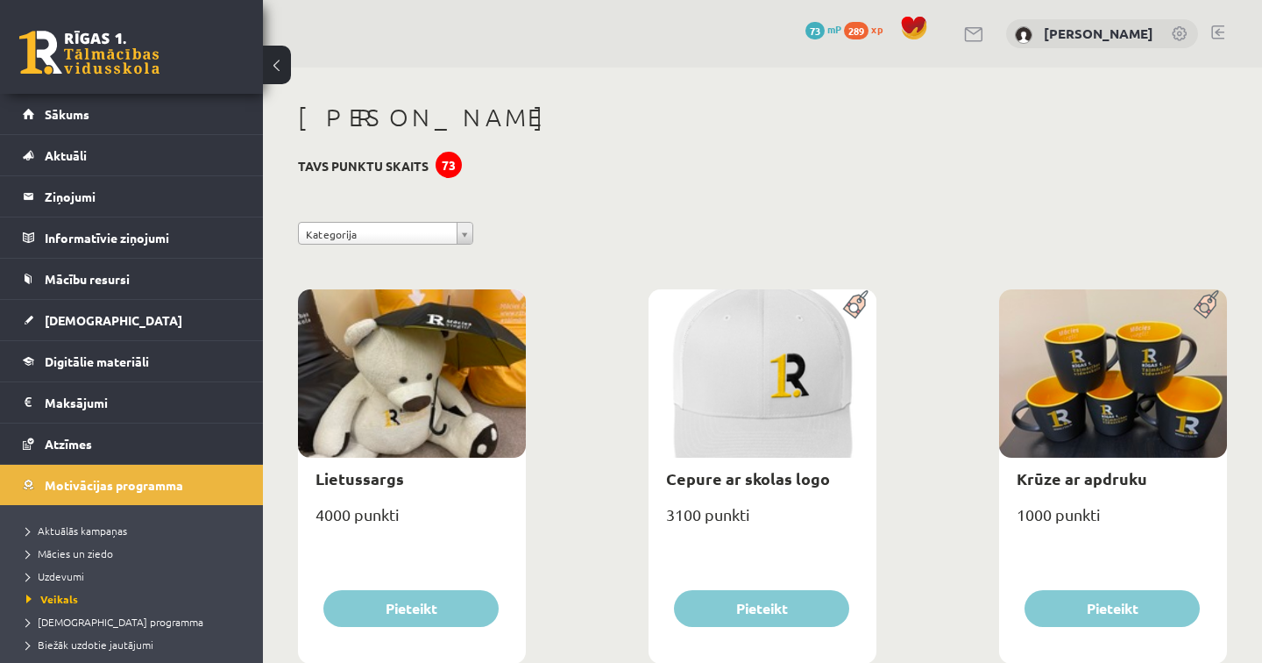
click at [869, 26] on span "289" at bounding box center [856, 31] width 25 height 18
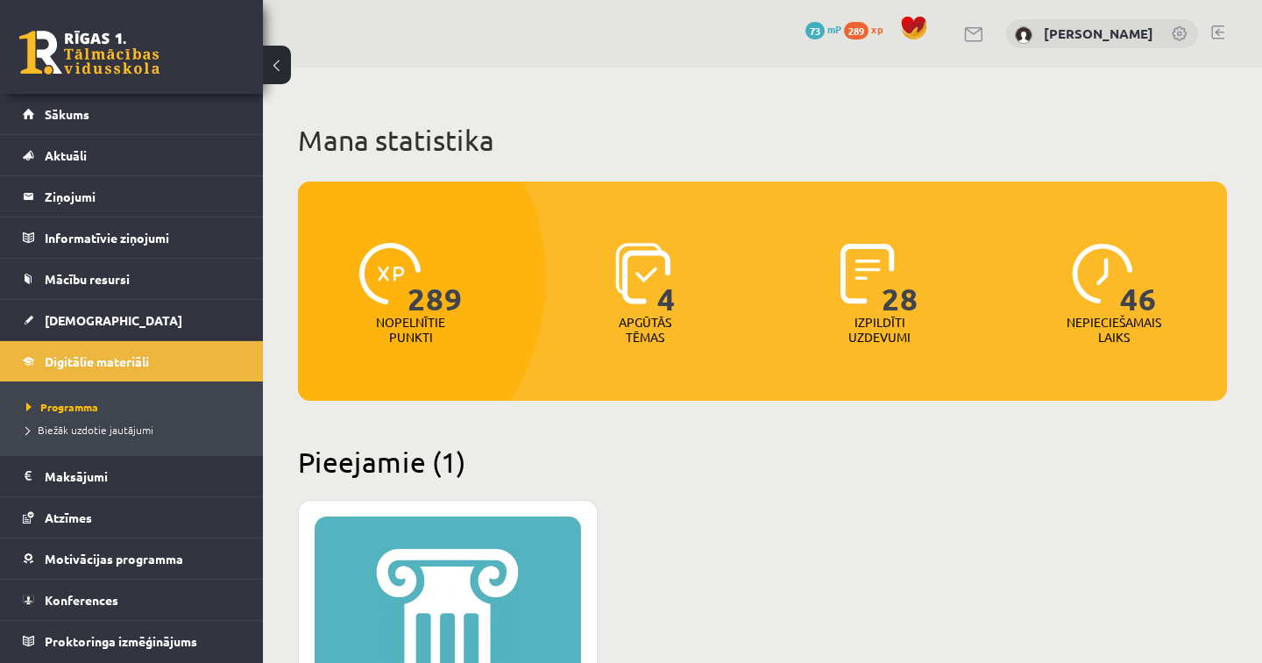
click at [928, 27] on span at bounding box center [914, 28] width 26 height 26
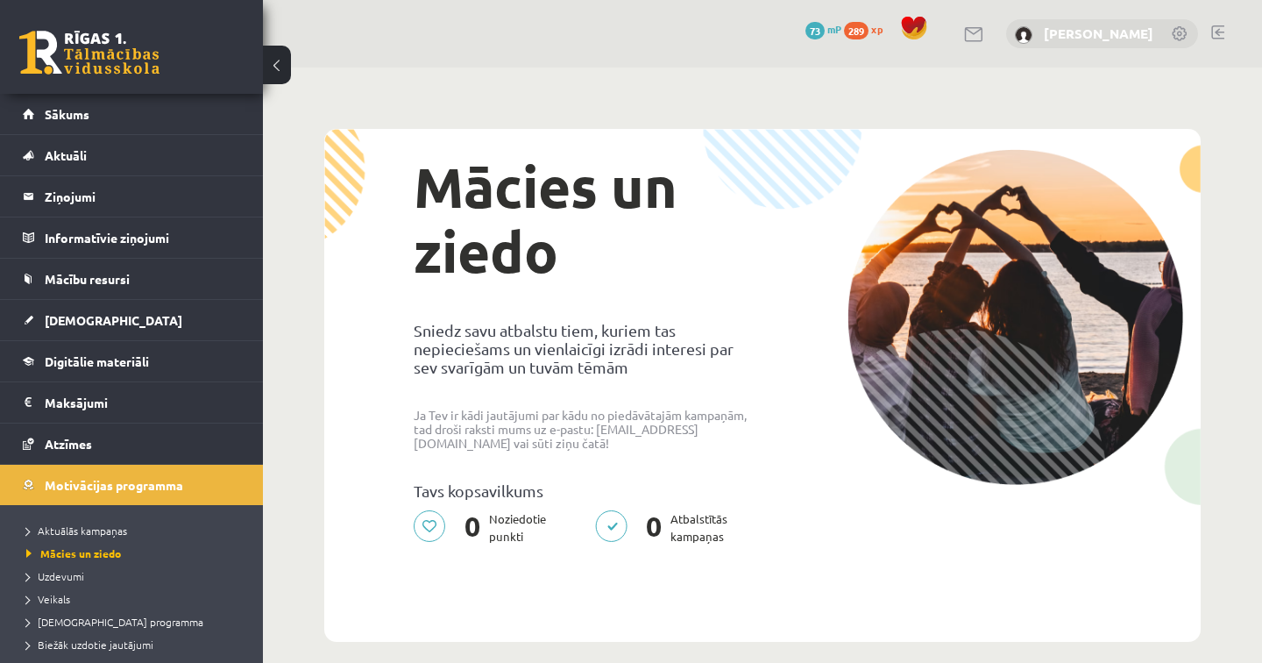
click at [1124, 30] on link "[PERSON_NAME]" at bounding box center [1099, 34] width 110 height 18
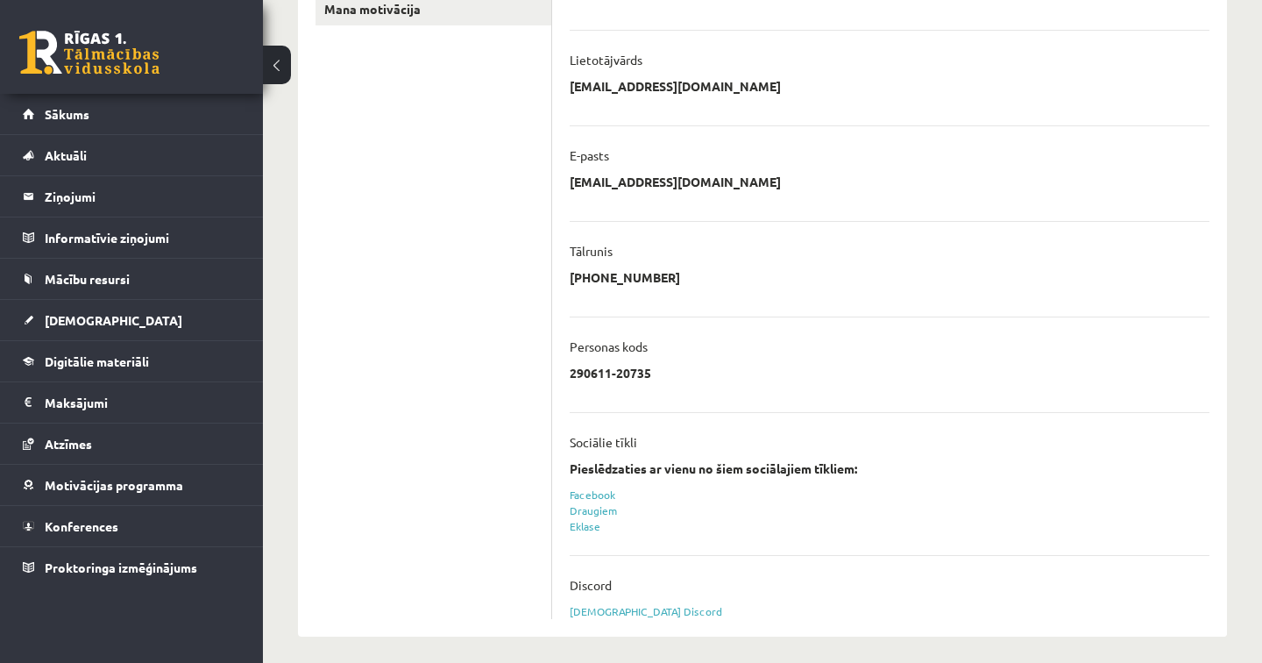
scroll to position [395, 0]
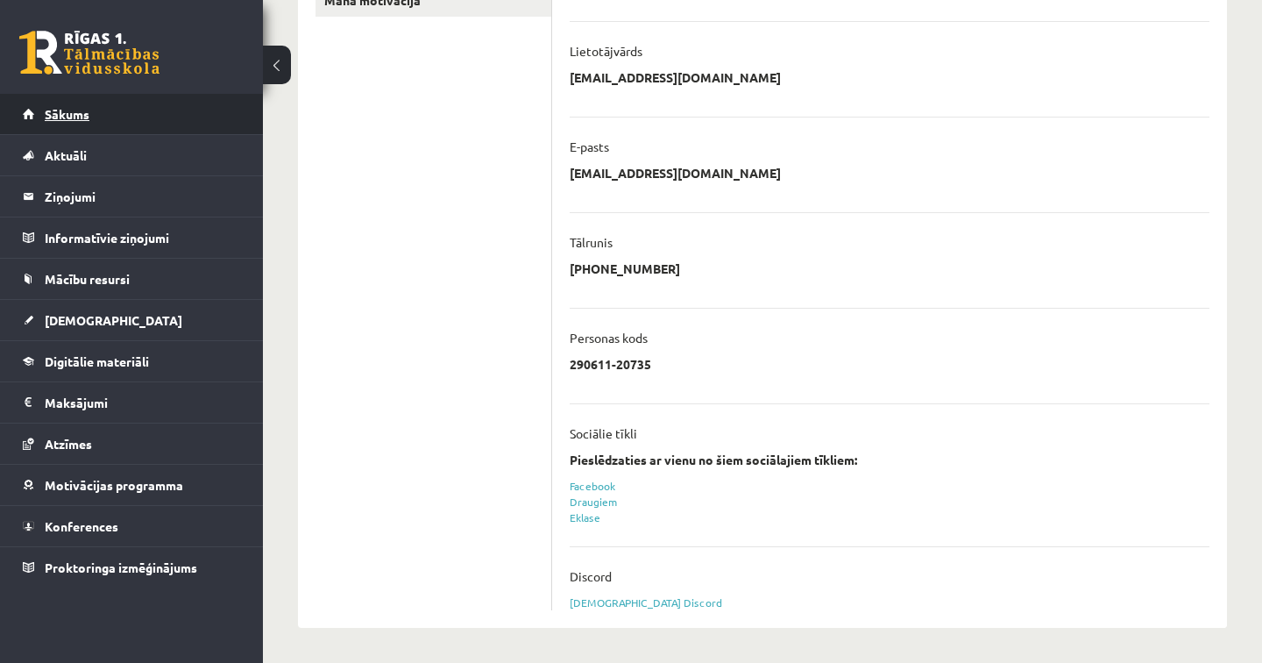
click at [68, 110] on span "Sākums" at bounding box center [67, 114] width 45 height 16
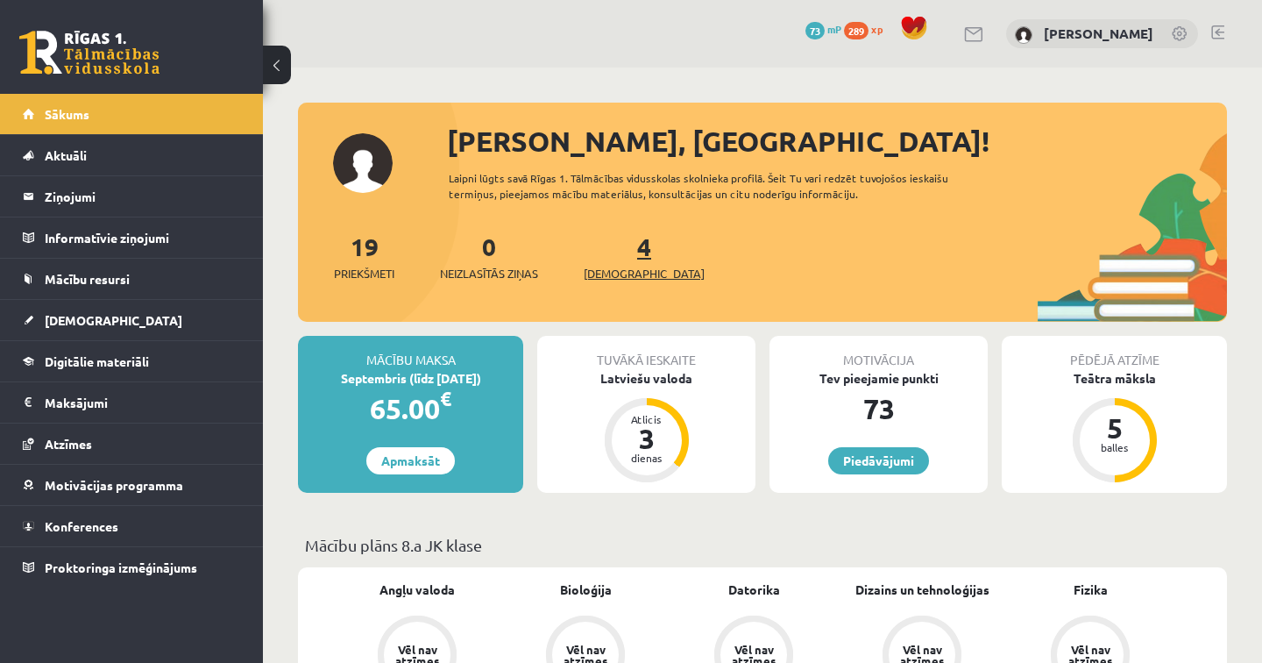
click at [619, 276] on span "[DEMOGRAPHIC_DATA]" at bounding box center [644, 274] width 121 height 18
